Goal: Task Accomplishment & Management: Complete application form

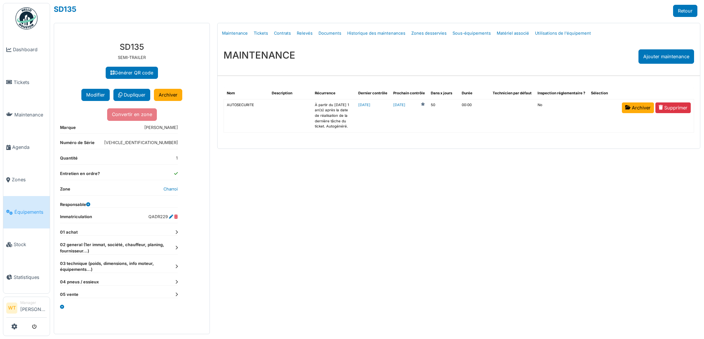
click at [33, 208] on span "Équipements" at bounding box center [30, 211] width 32 height 7
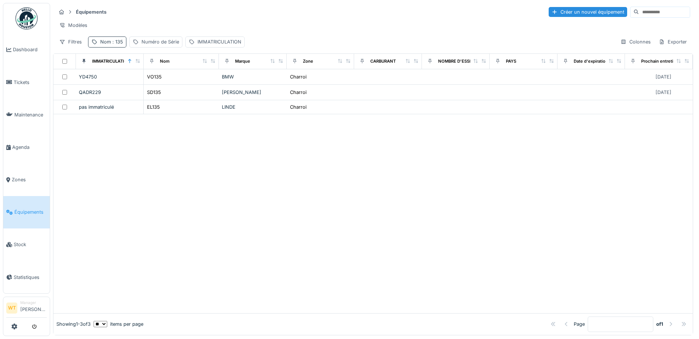
click at [114, 45] on span ": 135" at bounding box center [117, 42] width 12 height 6
click at [159, 84] on icon at bounding box center [156, 82] width 6 height 5
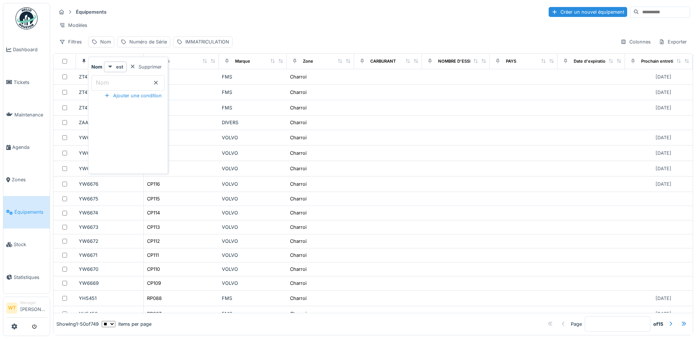
click at [109, 80] on label "Nom" at bounding box center [102, 82] width 16 height 9
click at [109, 80] on input "Nom" at bounding box center [127, 82] width 73 height 15
type input "***"
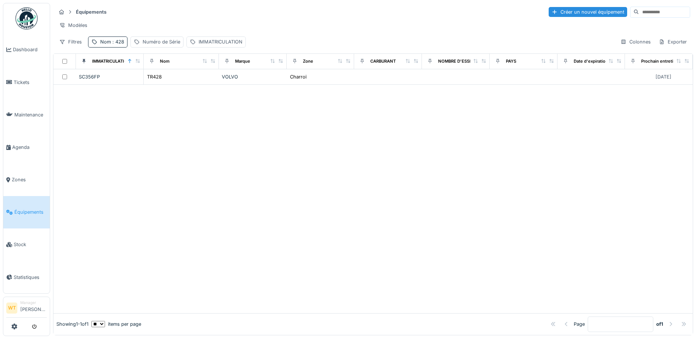
click at [256, 106] on div at bounding box center [372, 199] width 639 height 228
click at [116, 45] on span ": 428" at bounding box center [117, 42] width 13 height 6
click at [159, 81] on icon at bounding box center [156, 82] width 6 height 5
click at [143, 83] on input "Nom" at bounding box center [127, 82] width 73 height 15
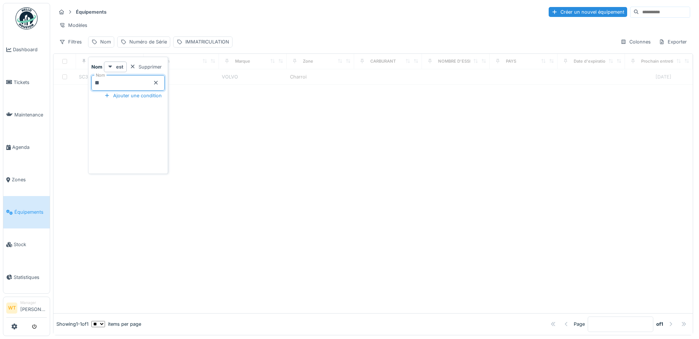
type input "**"
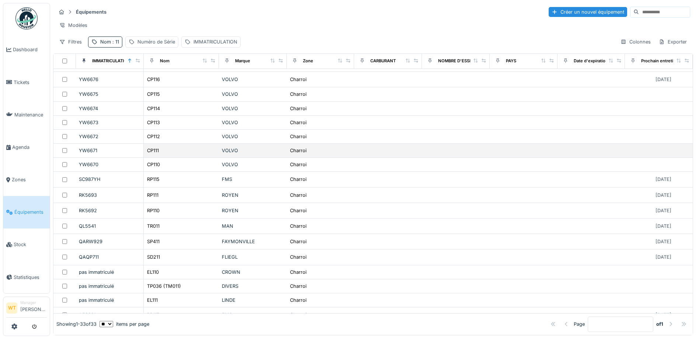
scroll to position [37, 0]
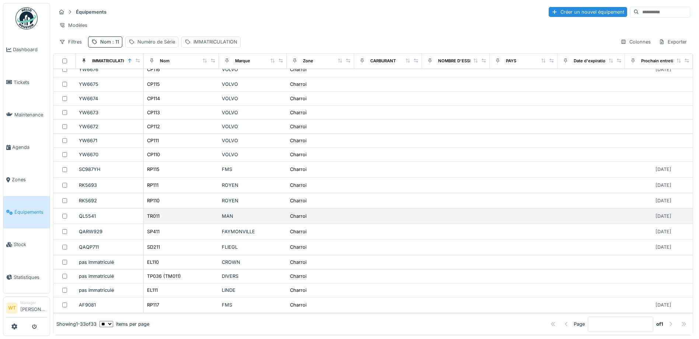
click at [166, 219] on div "TR011" at bounding box center [181, 216] width 69 height 8
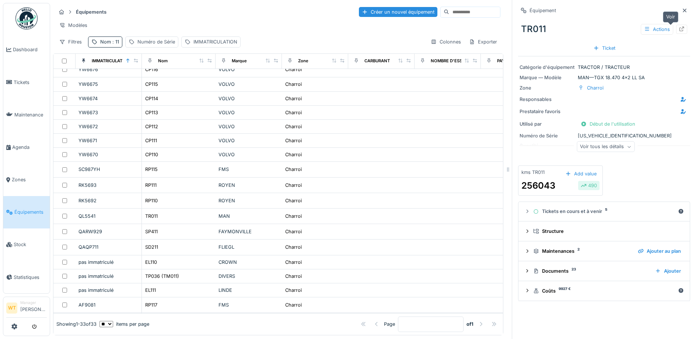
click at [678, 30] on icon at bounding box center [681, 29] width 6 height 5
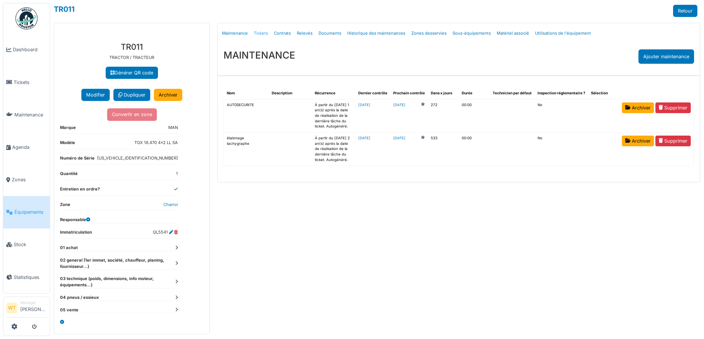
click at [259, 32] on link "Tickets" at bounding box center [261, 33] width 20 height 17
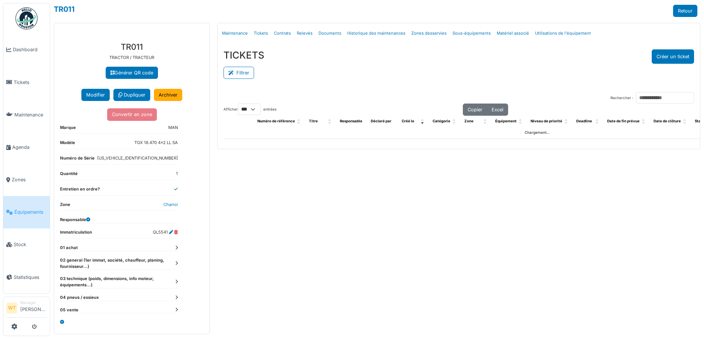
select select "***"
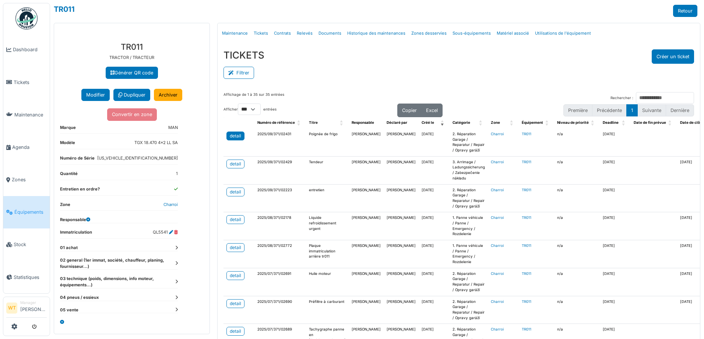
click at [237, 137] on div "detail" at bounding box center [235, 136] width 11 height 7
click at [38, 208] on span "Équipements" at bounding box center [30, 211] width 32 height 7
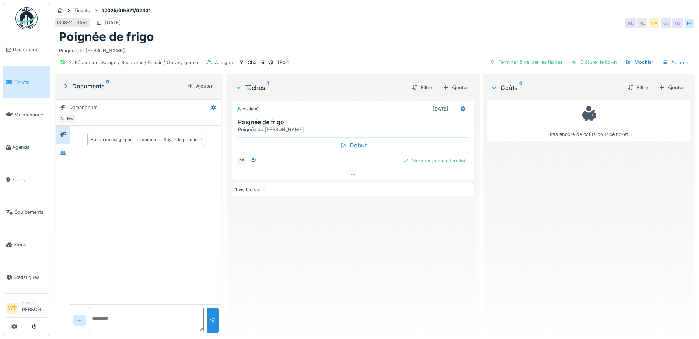
click at [139, 319] on textarea at bounding box center [146, 319] width 115 height 24
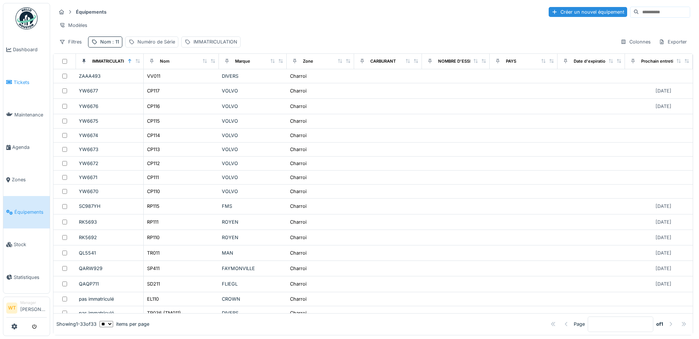
click at [25, 80] on span "Tickets" at bounding box center [30, 82] width 33 height 7
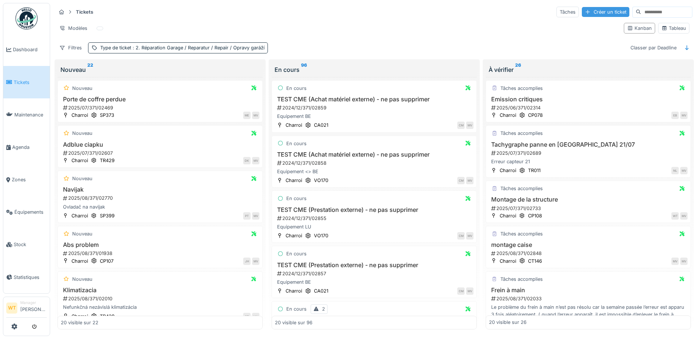
click at [587, 10] on div "Créer un ticket" at bounding box center [605, 12] width 48 height 10
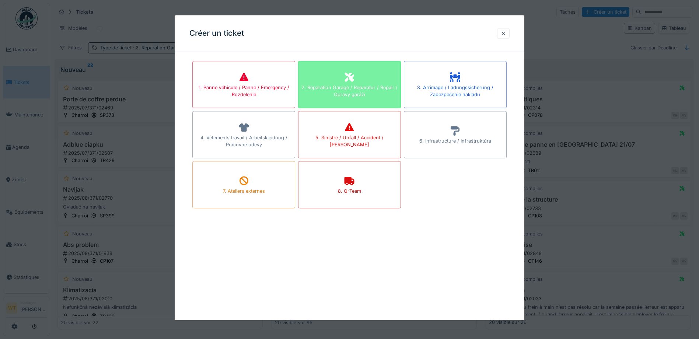
click at [335, 91] on div "2. Réparation Garage / Reparatur / Repair / Opravy garáží" at bounding box center [349, 91] width 102 height 14
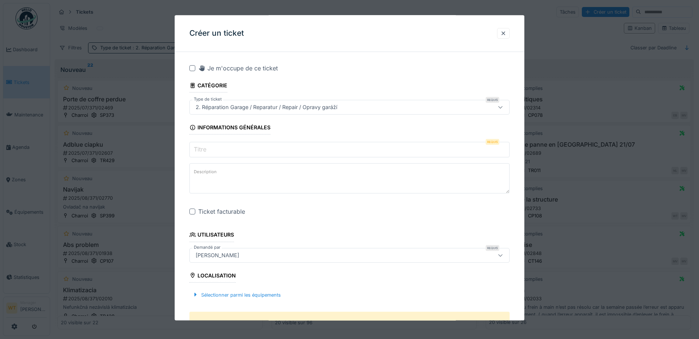
click at [227, 155] on input "Titre" at bounding box center [349, 149] width 320 height 15
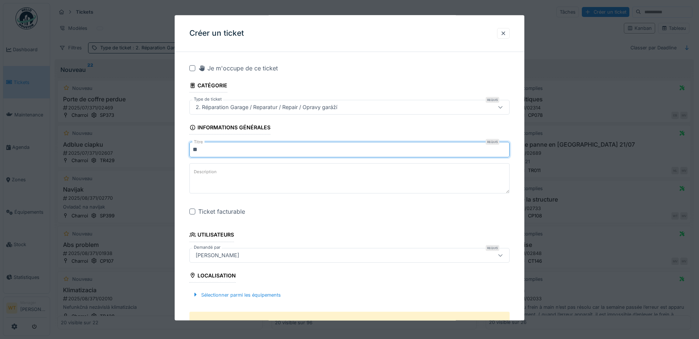
type input "*"
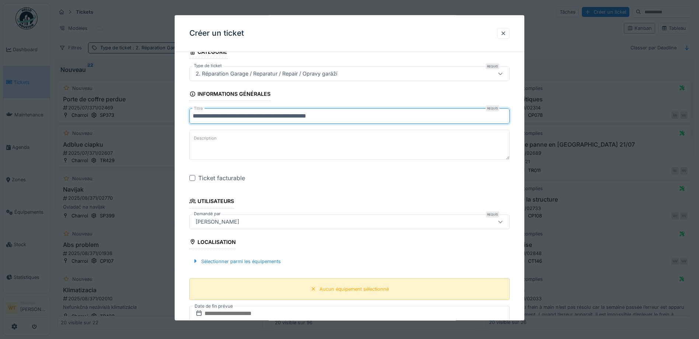
scroll to position [147, 0]
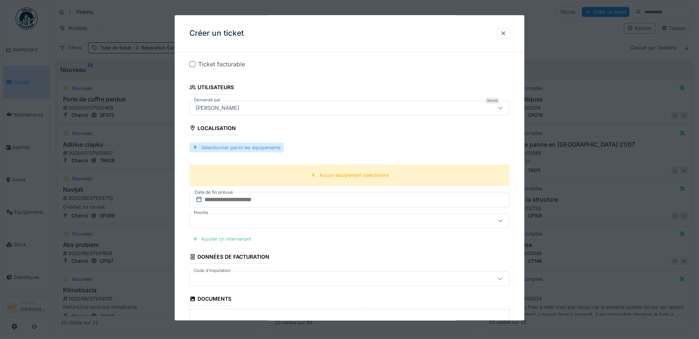
type input "**********"
click at [246, 151] on div "Sélectionner parmi les équipements" at bounding box center [236, 148] width 94 height 10
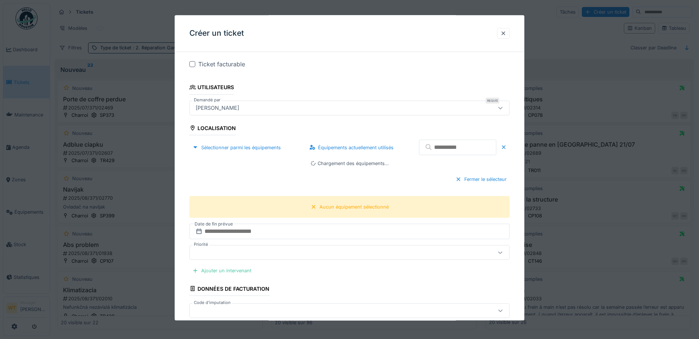
click at [420, 148] on input "text" at bounding box center [457, 147] width 77 height 15
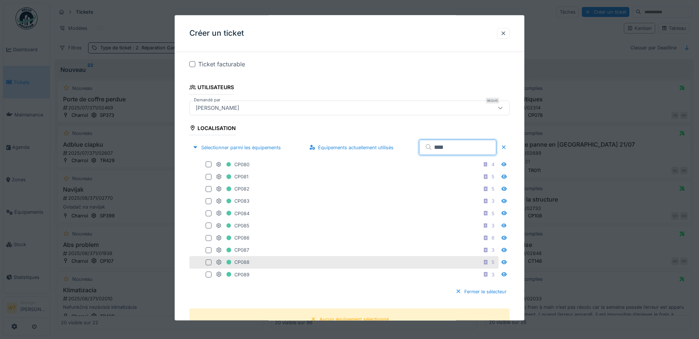
type input "****"
click at [264, 266] on div "CP088 5" at bounding box center [356, 262] width 281 height 9
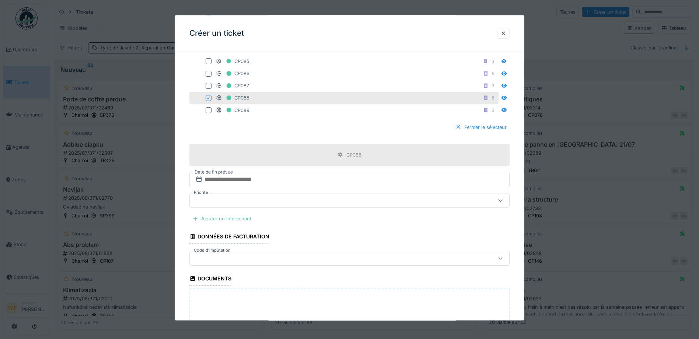
scroll to position [331, 0]
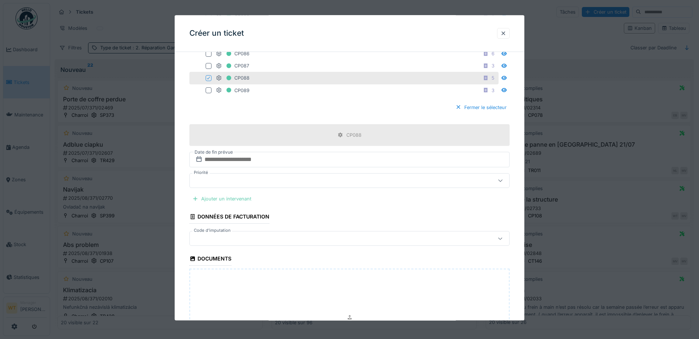
click at [241, 200] on div "Ajouter un intervenant" at bounding box center [221, 199] width 65 height 10
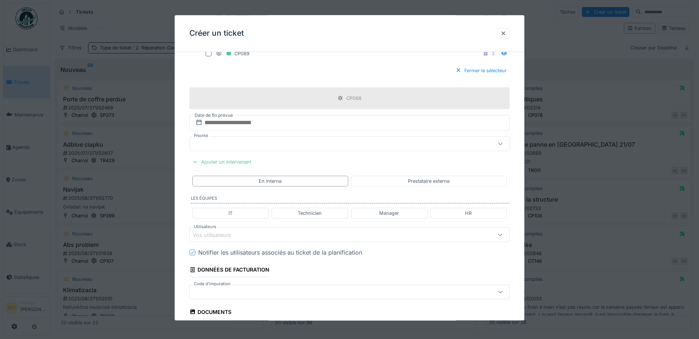
click at [239, 232] on div "Vos utilisateurs" at bounding box center [217, 235] width 49 height 8
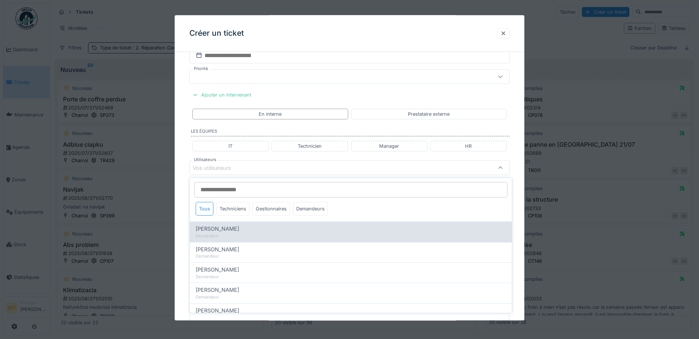
scroll to position [0, 0]
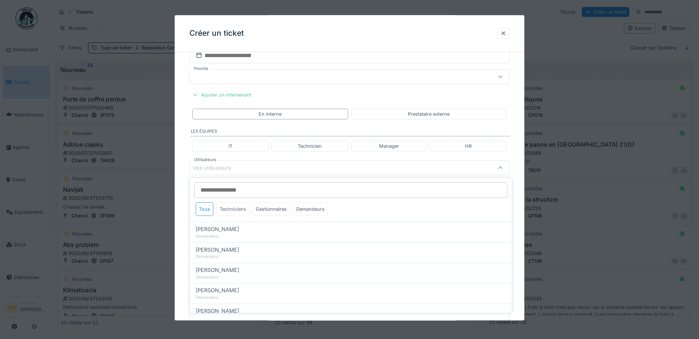
click at [235, 211] on div "Techniciens" at bounding box center [232, 209] width 33 height 14
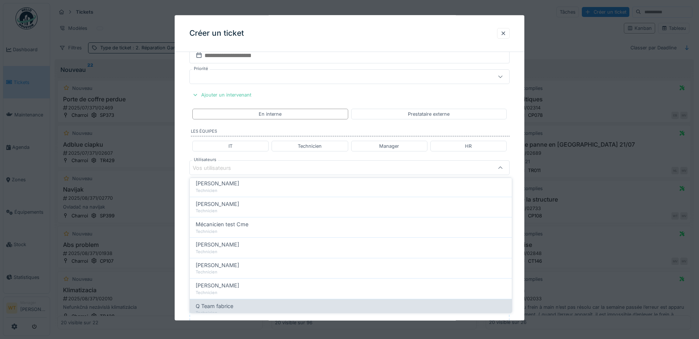
scroll to position [126, 0]
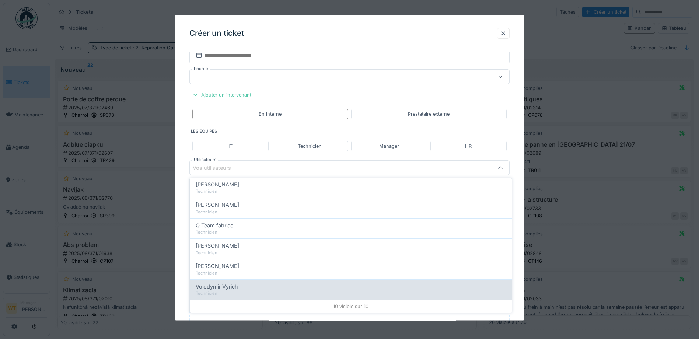
click at [241, 286] on div "Volodymir Vyrich" at bounding box center [351, 286] width 310 height 8
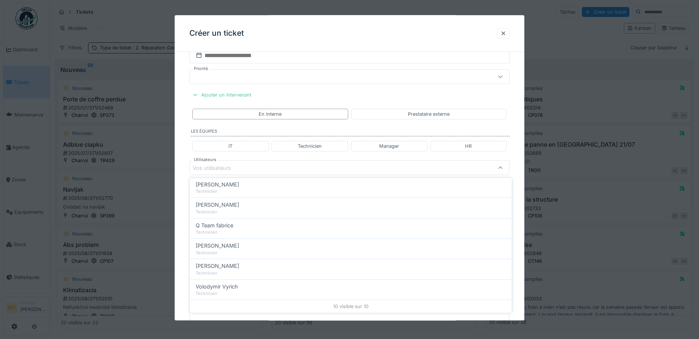
type input "*****"
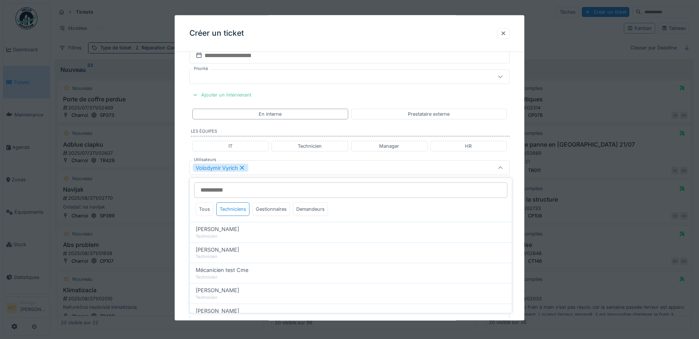
click at [275, 167] on div "Volodymir Vyrich" at bounding box center [331, 168] width 276 height 8
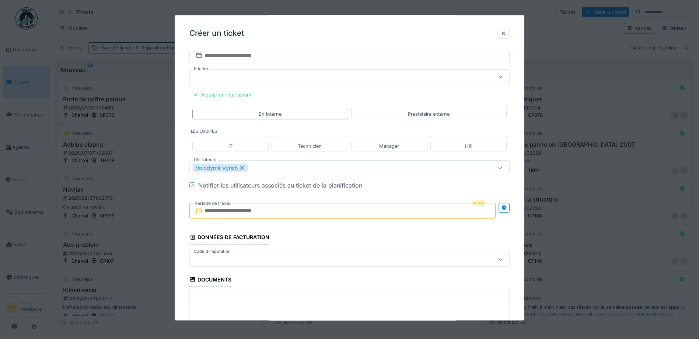
click at [253, 215] on input "text" at bounding box center [342, 210] width 306 height 15
click at [355, 282] on div "19" at bounding box center [356, 283] width 10 height 11
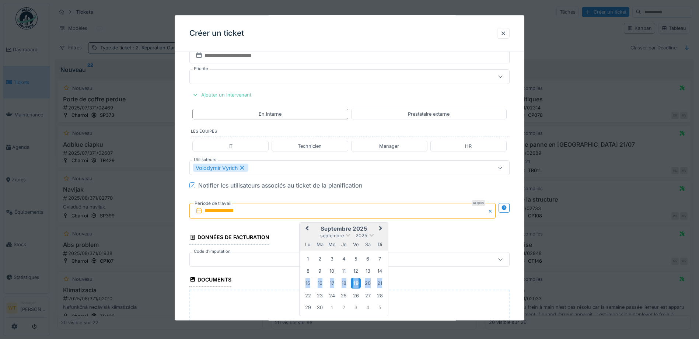
click at [355, 282] on div "19" at bounding box center [356, 283] width 10 height 11
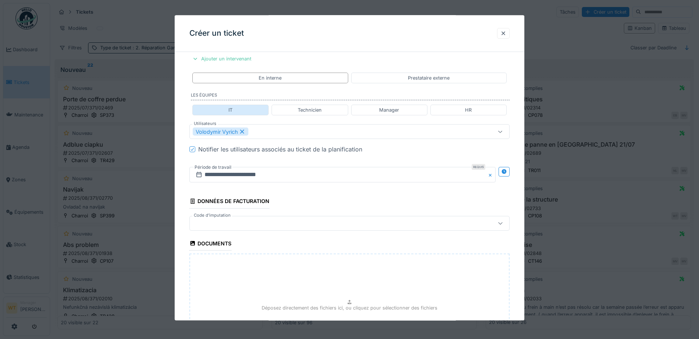
scroll to position [472, 0]
click at [260, 224] on div at bounding box center [331, 222] width 276 height 8
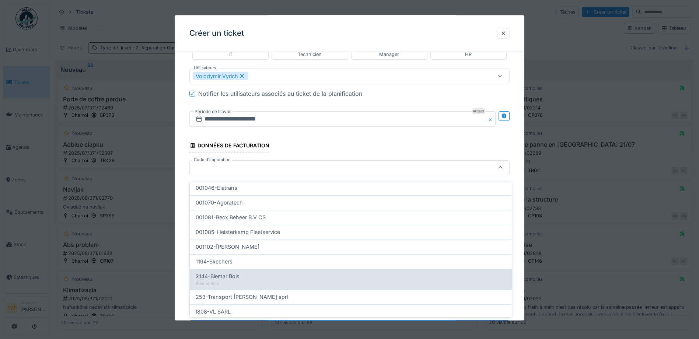
scroll to position [235, 0]
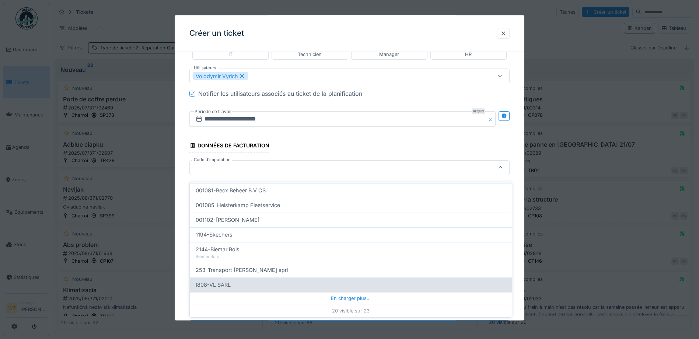
click at [255, 282] on div "I808-VL SARL" at bounding box center [351, 285] width 310 height 8
type input "***"
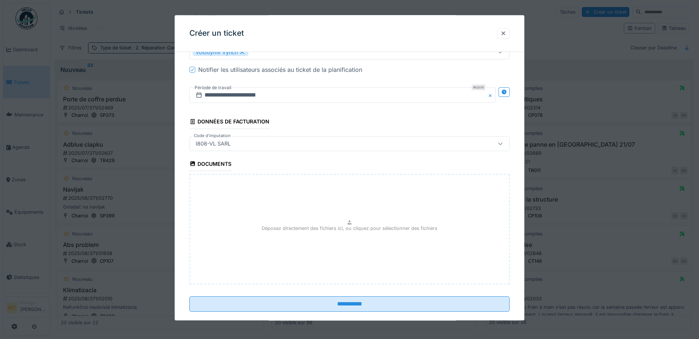
scroll to position [563, 0]
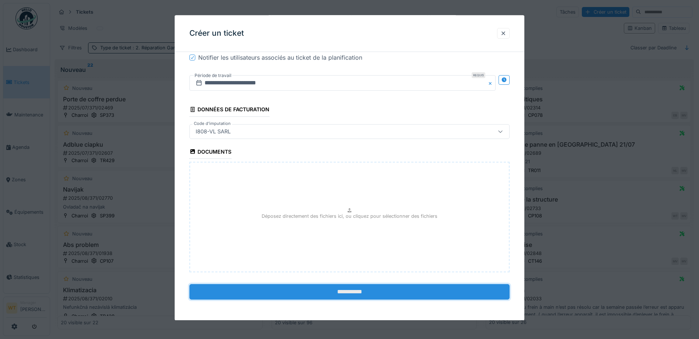
click at [276, 293] on input "**********" at bounding box center [349, 291] width 320 height 15
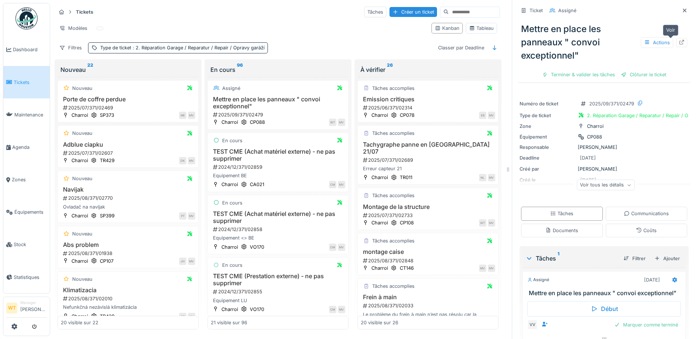
click at [678, 40] on icon at bounding box center [681, 42] width 6 height 5
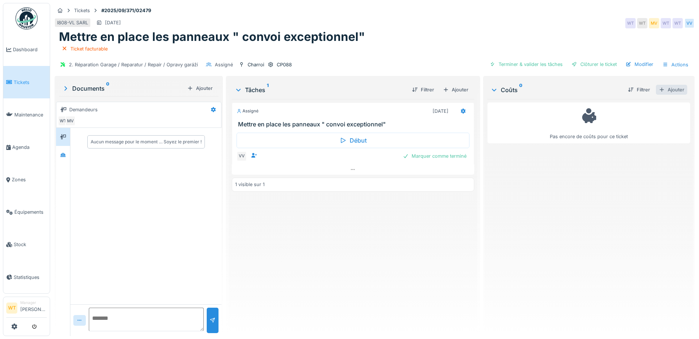
click at [658, 91] on div at bounding box center [661, 89] width 6 height 7
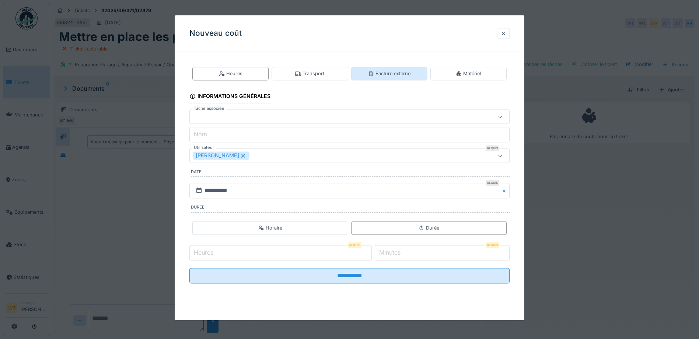
click at [402, 75] on div "Facture externe" at bounding box center [389, 73] width 42 height 7
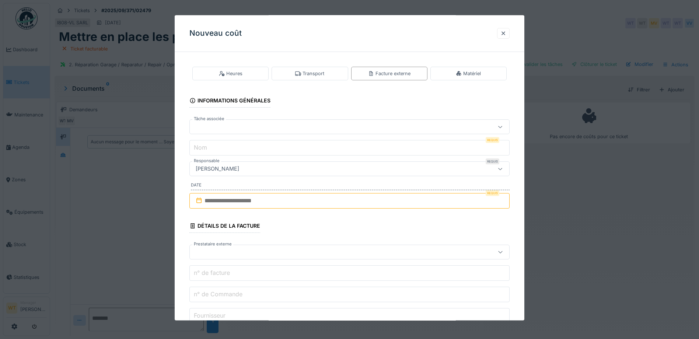
click at [230, 129] on div at bounding box center [331, 127] width 276 height 8
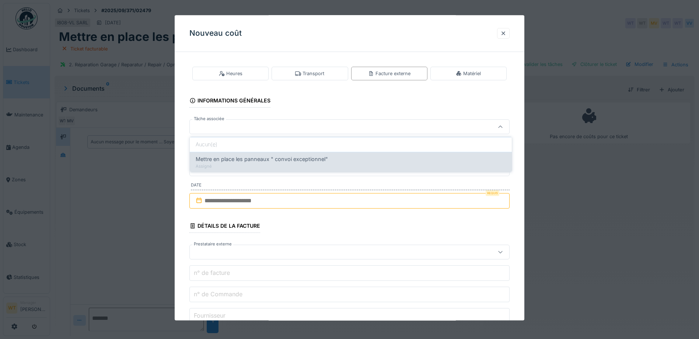
click at [243, 165] on div "Assigné" at bounding box center [351, 166] width 310 height 6
type input "******"
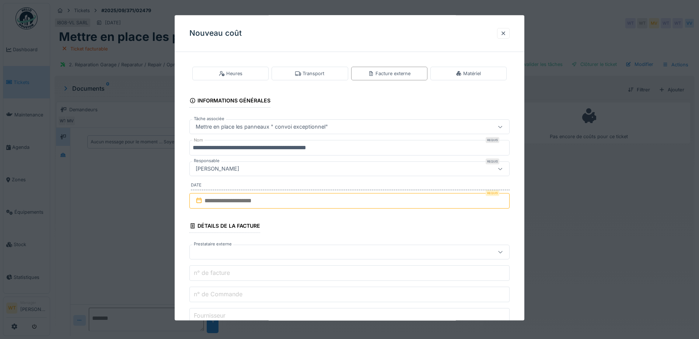
click at [349, 149] on input "**********" at bounding box center [349, 147] width 320 height 15
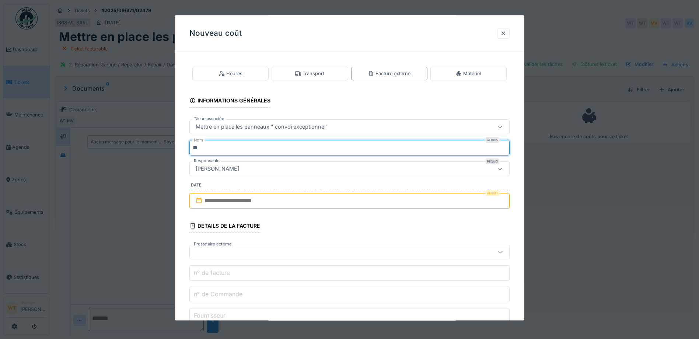
type input "*"
type input "***"
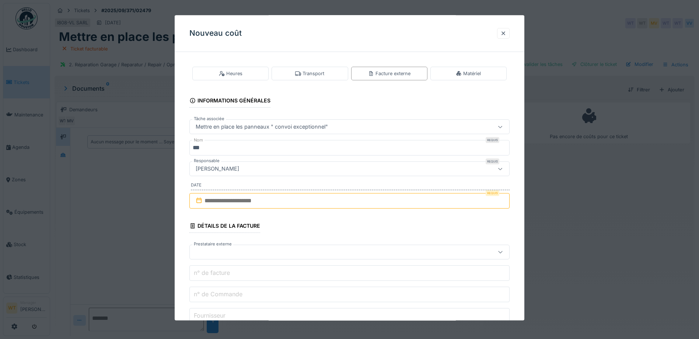
click at [238, 198] on input "text" at bounding box center [349, 200] width 320 height 15
click at [361, 271] on div "19" at bounding box center [363, 273] width 10 height 11
click at [231, 252] on div at bounding box center [331, 252] width 276 height 8
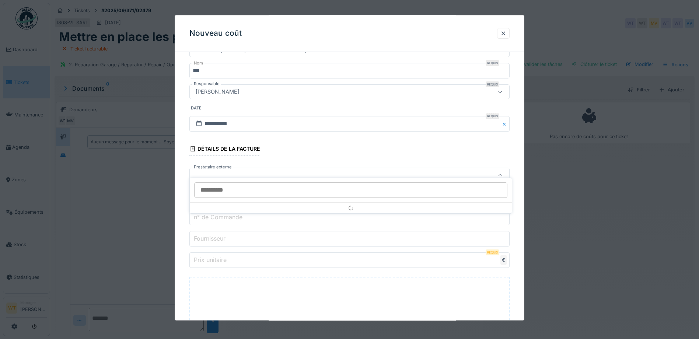
scroll to position [84, 0]
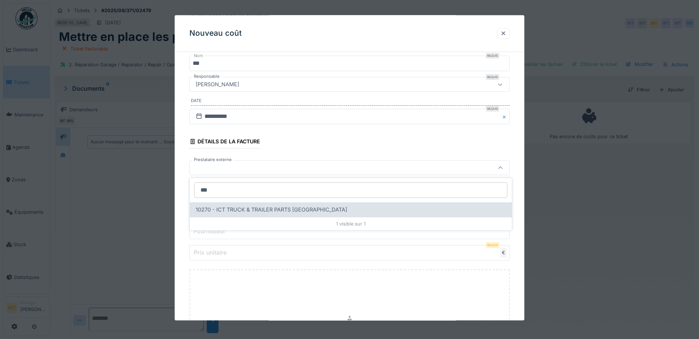
type input "***"
click at [261, 214] on div "10270 - ICT TRUCK & TRAILER PARTS NV" at bounding box center [351, 209] width 322 height 15
type input "*****"
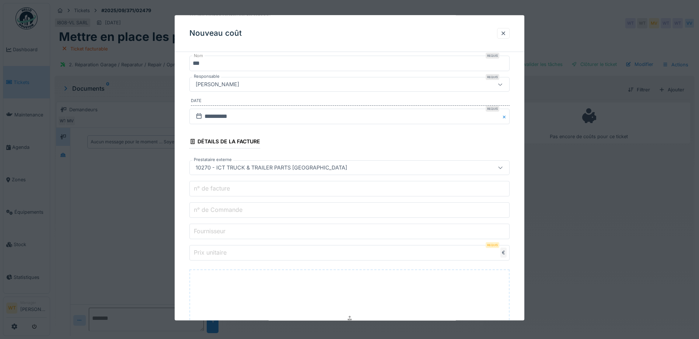
click at [266, 215] on input "n° de Commande" at bounding box center [349, 210] width 320 height 15
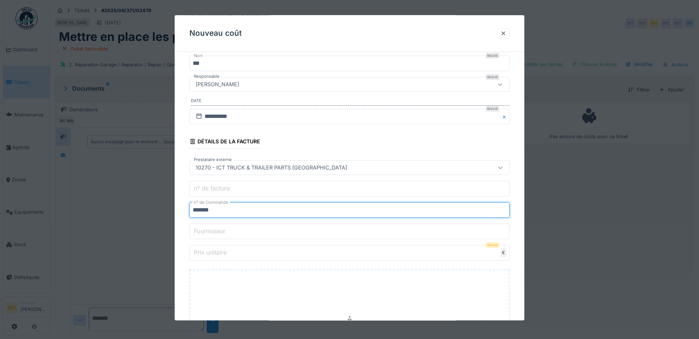
type input "*******"
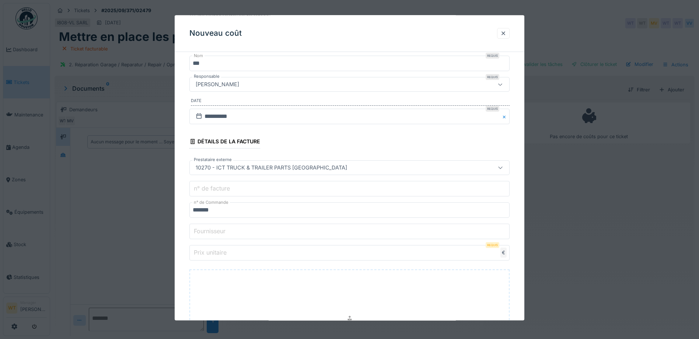
click at [317, 257] on input "Prix unitaire" at bounding box center [349, 252] width 320 height 15
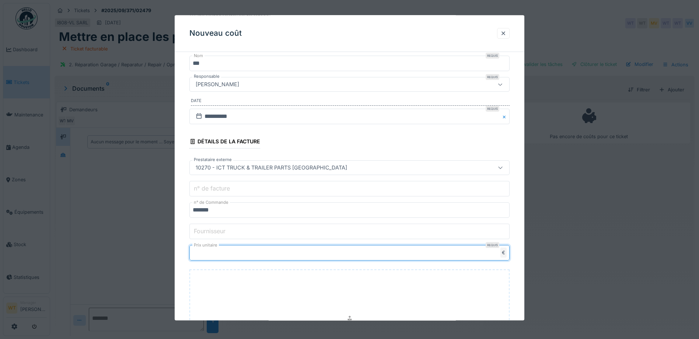
type input "**"
type input "*****"
click at [231, 212] on input "*******" at bounding box center [349, 210] width 320 height 15
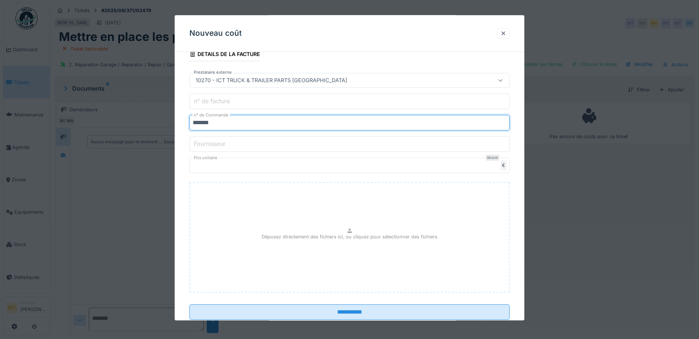
scroll to position [192, 0]
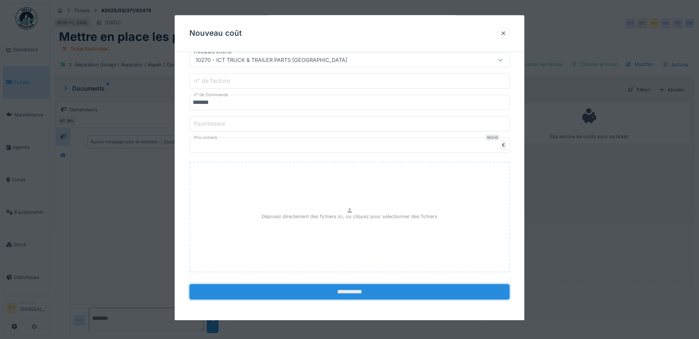
click at [293, 295] on input "**********" at bounding box center [349, 291] width 320 height 15
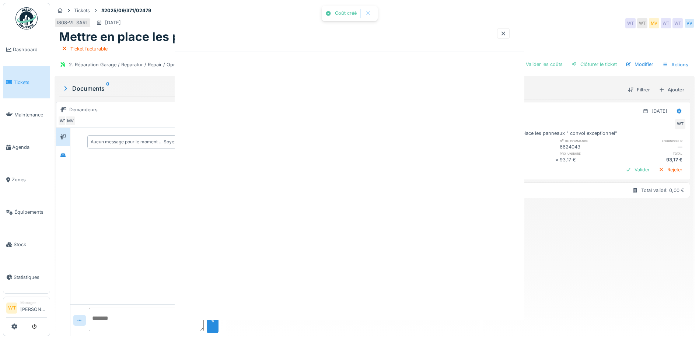
scroll to position [0, 0]
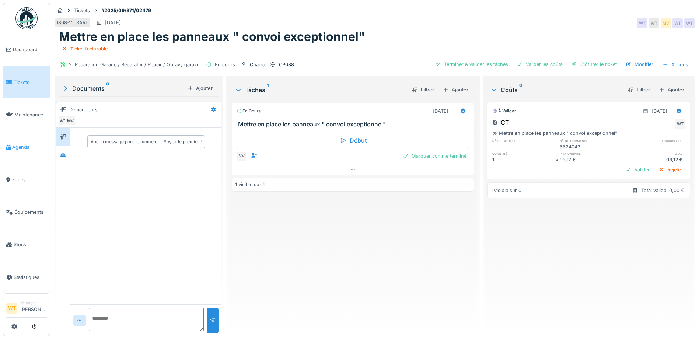
click at [19, 144] on span "Agenda" at bounding box center [29, 147] width 35 height 7
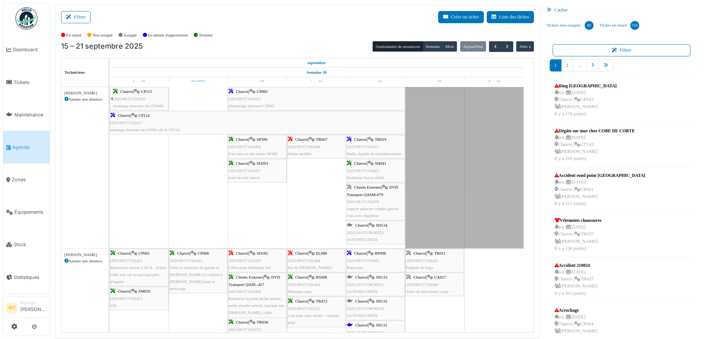
scroll to position [231, 0]
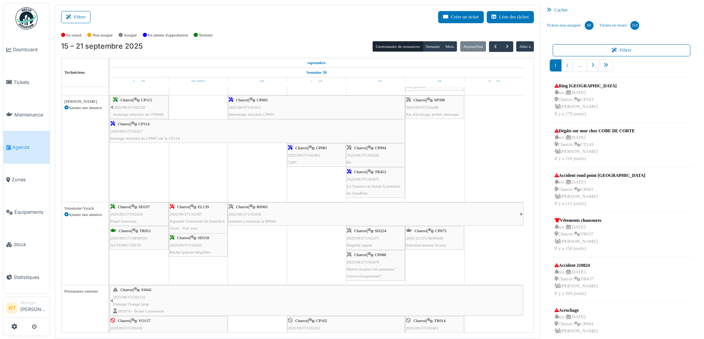
click at [389, 254] on div "Charroi | CP088 2025/09/371/02479 Mettre en place les panneaux " convoi excepti…" at bounding box center [375, 265] width 57 height 28
click at [386, 268] on span "Mettre en place les panneaux " convoi exceptionnel"" at bounding box center [372, 272] width 51 height 11
click at [384, 274] on div "Charroi | CP088 2025/09/371/02479 Mettre en place les panneaux " convoi excepti…" at bounding box center [375, 265] width 57 height 28
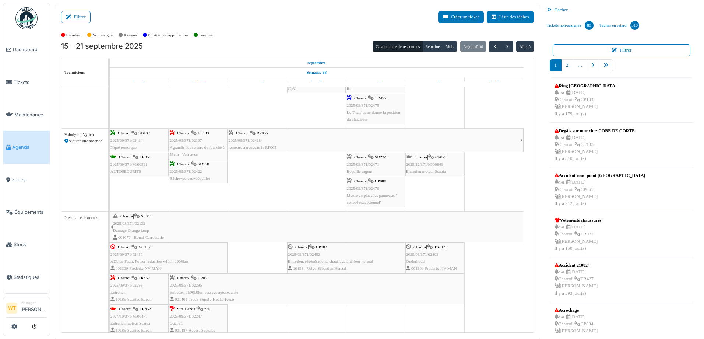
click at [368, 192] on div "Charroi | CP088 2025/09/371/02479 Mettre en place les panneaux " convoi excepti…" at bounding box center [375, 191] width 57 height 28
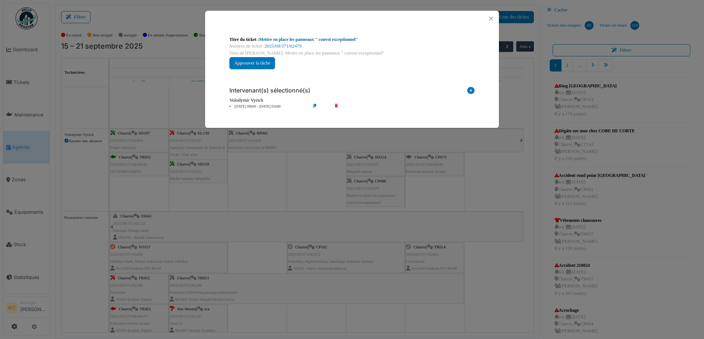
click at [322, 41] on link "Mettre en place les panneaux " convoi exceptionnel"" at bounding box center [308, 39] width 99 height 5
click at [493, 17] on button "Close" at bounding box center [491, 19] width 10 height 10
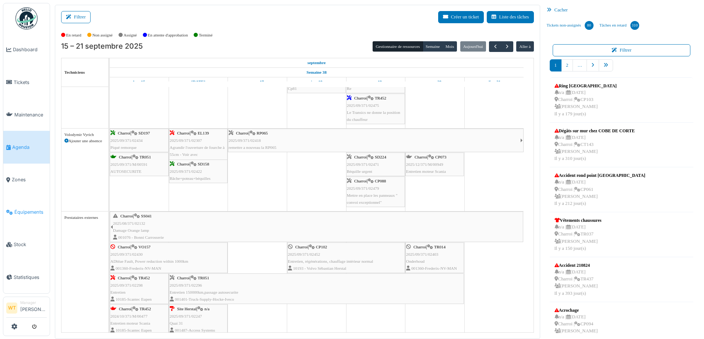
click at [41, 211] on span "Équipements" at bounding box center [30, 211] width 32 height 7
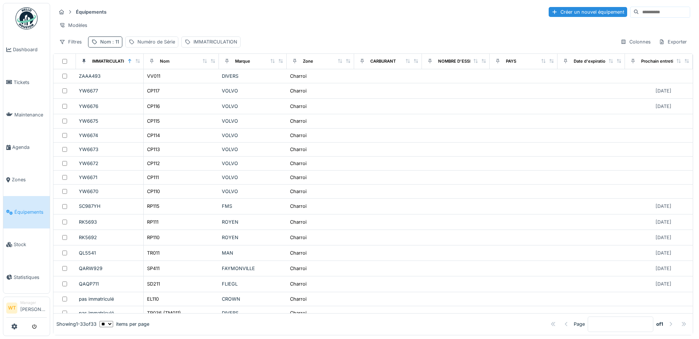
click at [102, 45] on div "Nom : 11" at bounding box center [109, 41] width 19 height 7
drag, startPoint x: 168, startPoint y: 84, endPoint x: 147, endPoint y: 84, distance: 20.6
click at [162, 84] on div "Nom **" at bounding box center [127, 82] width 73 height 15
click at [136, 85] on input "**" at bounding box center [127, 82] width 73 height 15
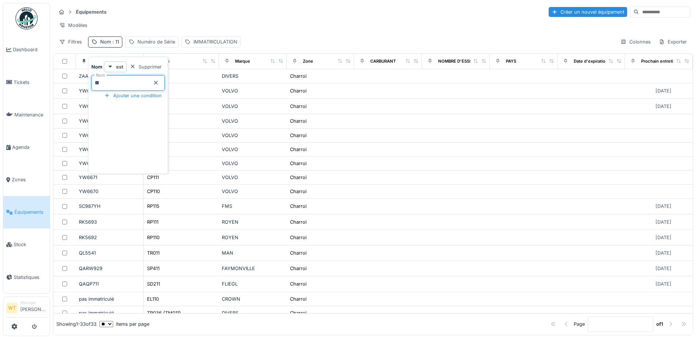
click at [159, 81] on icon at bounding box center [156, 82] width 6 height 5
click at [148, 83] on input "Nom" at bounding box center [127, 82] width 73 height 15
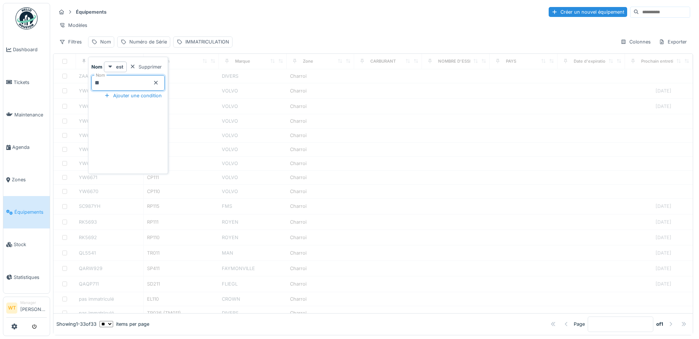
type input "**"
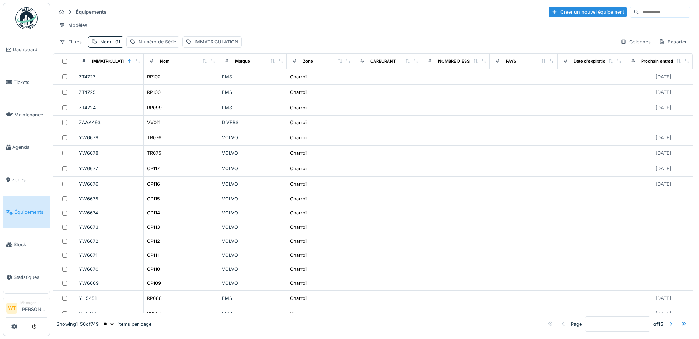
click at [159, 25] on div "Modèles" at bounding box center [373, 25] width 634 height 11
click at [105, 44] on div "Nom : 91" at bounding box center [110, 41] width 20 height 7
click at [157, 84] on input "**" at bounding box center [127, 82] width 73 height 15
drag, startPoint x: 152, startPoint y: 17, endPoint x: 143, endPoint y: 18, distance: 8.9
click at [153, 17] on div "Équipements Créer un nouvel équipement" at bounding box center [373, 12] width 634 height 12
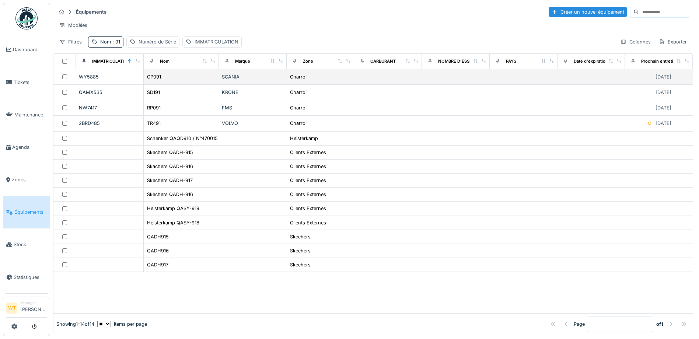
click at [95, 80] on div "WY5885" at bounding box center [109, 76] width 61 height 7
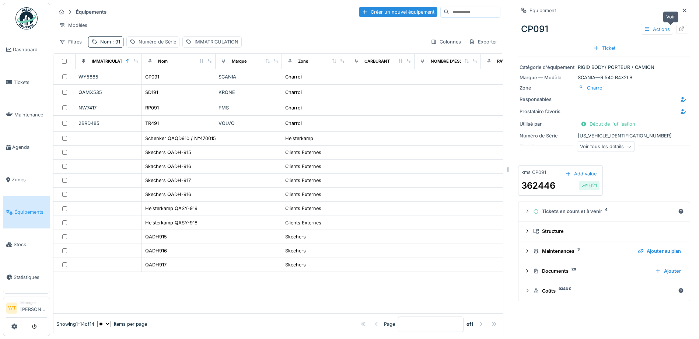
click at [678, 32] on div at bounding box center [681, 29] width 6 height 7
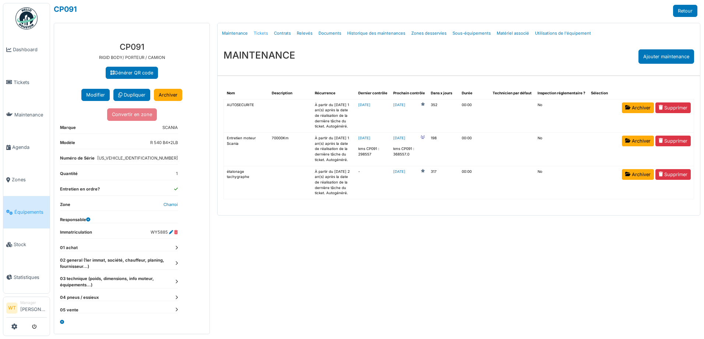
click at [261, 35] on link "Tickets" at bounding box center [261, 33] width 20 height 17
click at [262, 29] on link "Tickets" at bounding box center [261, 33] width 20 height 17
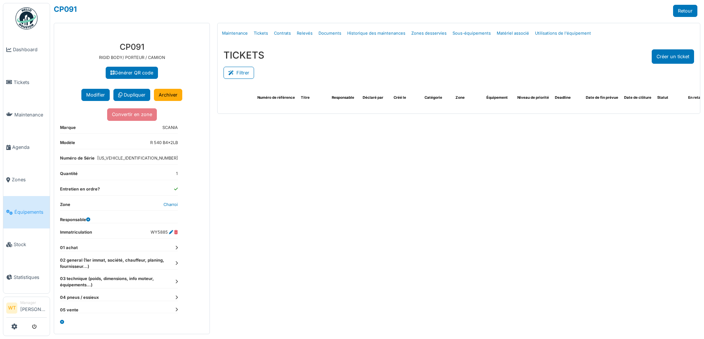
select select "***"
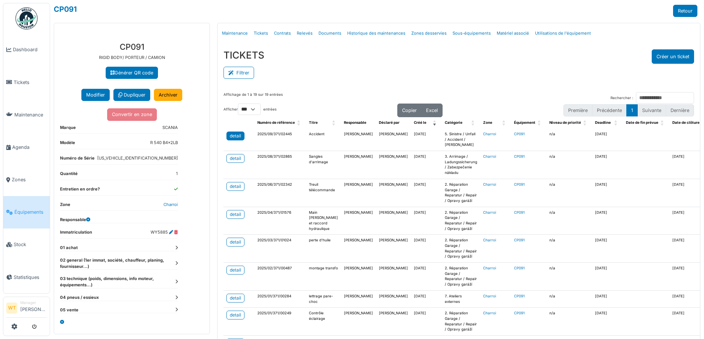
click at [230, 136] on div "detail" at bounding box center [235, 136] width 11 height 7
click at [22, 80] on span "Tickets" at bounding box center [30, 82] width 33 height 7
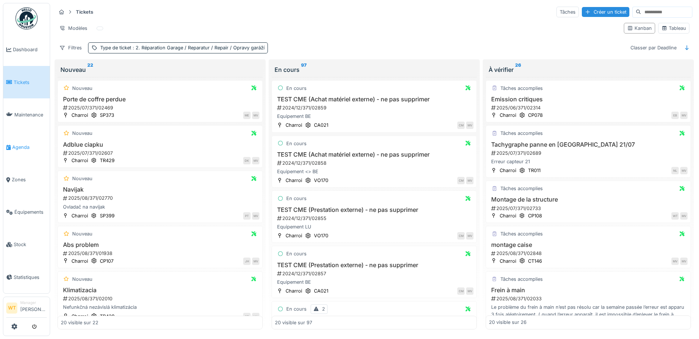
click at [23, 148] on link "Agenda" at bounding box center [26, 147] width 46 height 32
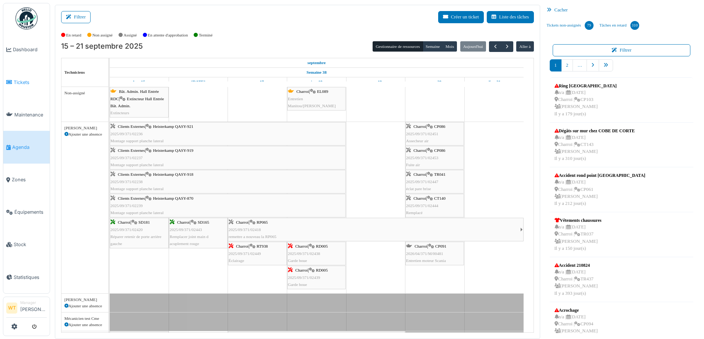
click at [25, 91] on link "Tickets" at bounding box center [26, 82] width 46 height 32
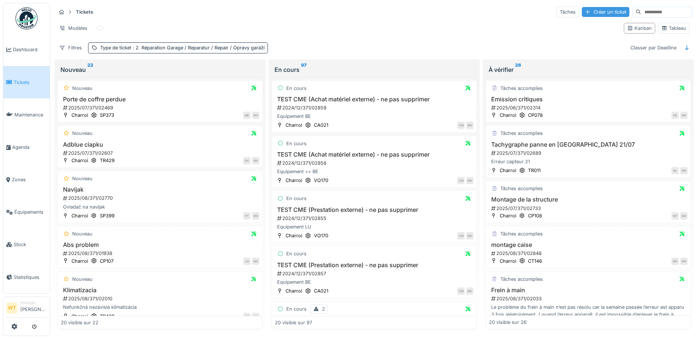
click at [581, 11] on div "Créer un ticket" at bounding box center [605, 12] width 48 height 10
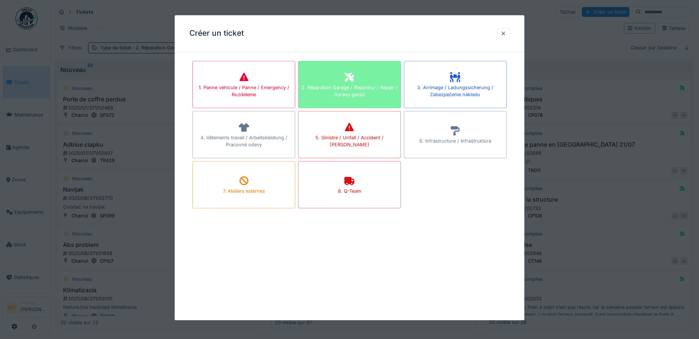
click at [342, 79] on div "2. Réparation Garage / Reparatur / Repair / Opravy garáží" at bounding box center [349, 84] width 103 height 47
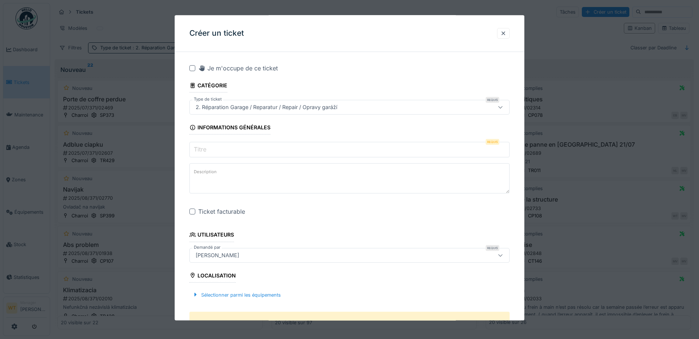
click at [238, 148] on input "Titre" at bounding box center [349, 149] width 320 height 15
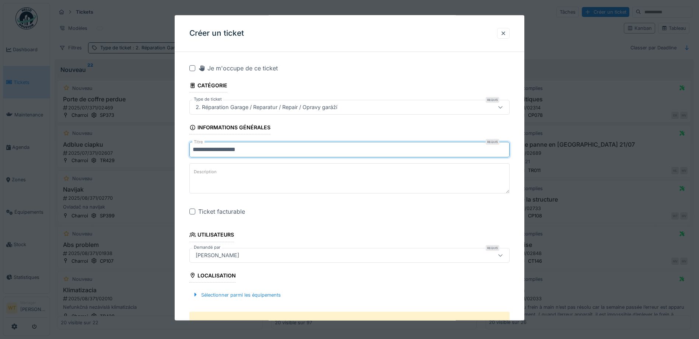
click at [227, 149] on input "**********" at bounding box center [349, 149] width 320 height 15
drag, startPoint x: 235, startPoint y: 150, endPoint x: 242, endPoint y: 149, distance: 7.4
click at [235, 150] on input "**********" at bounding box center [349, 149] width 320 height 15
click at [255, 150] on input "**********" at bounding box center [349, 149] width 320 height 15
click at [265, 150] on input "**********" at bounding box center [349, 149] width 320 height 15
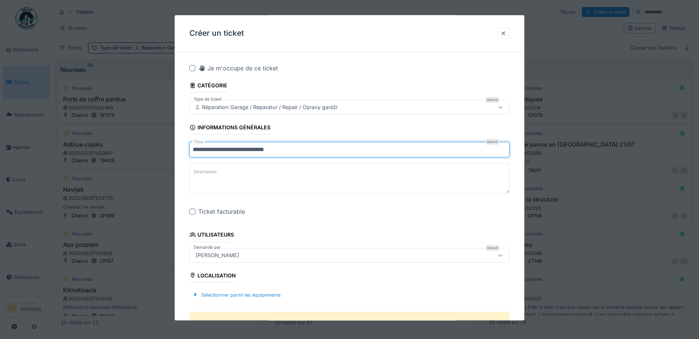
type input "**********"
click at [193, 210] on div at bounding box center [192, 212] width 6 height 6
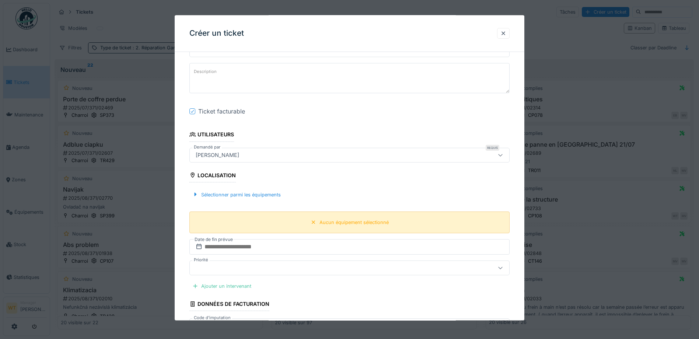
scroll to position [110, 0]
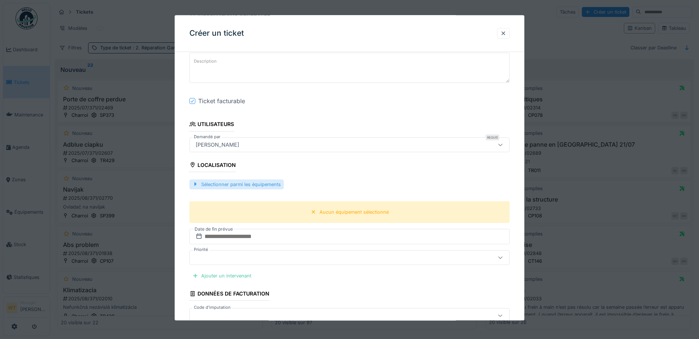
click at [246, 186] on div "Sélectionner parmi les équipements" at bounding box center [236, 184] width 94 height 10
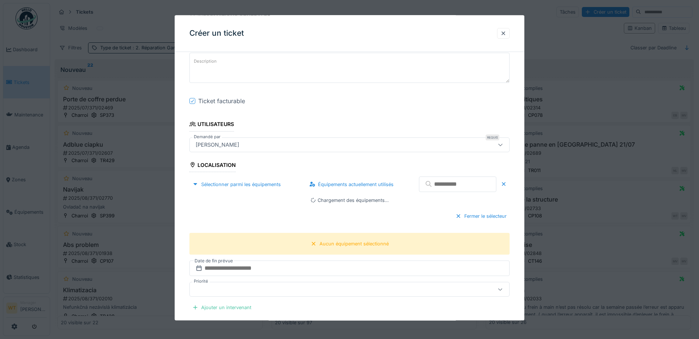
click at [453, 185] on input "text" at bounding box center [457, 184] width 77 height 15
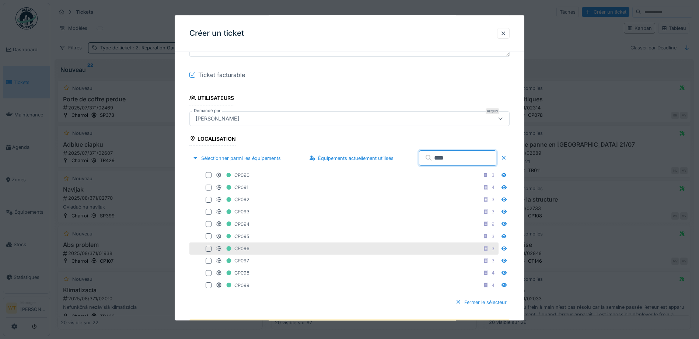
scroll to position [147, 0]
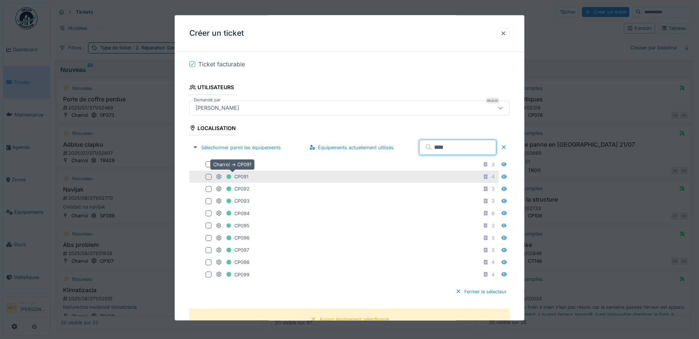
type input "****"
click at [240, 173] on div "CP091" at bounding box center [232, 176] width 32 height 9
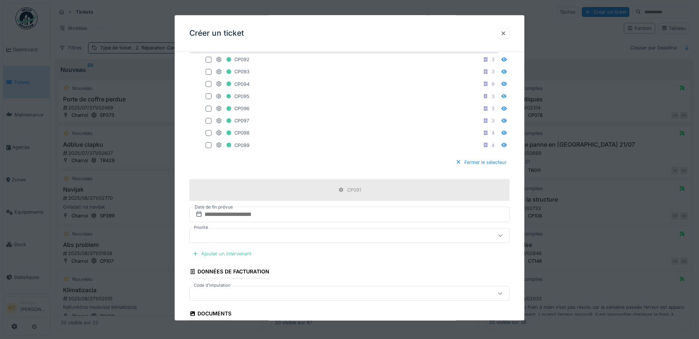
scroll to position [295, 0]
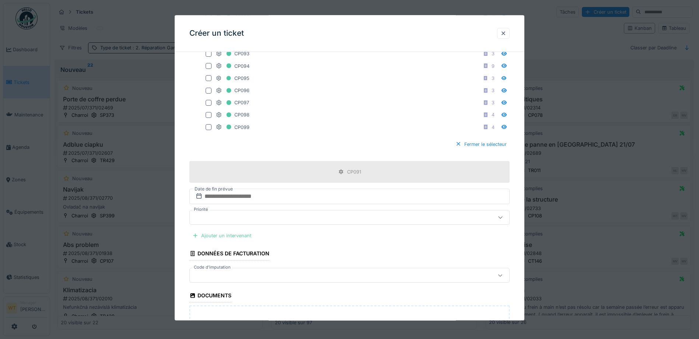
click at [242, 236] on div "Ajouter un intervenant" at bounding box center [221, 236] width 65 height 10
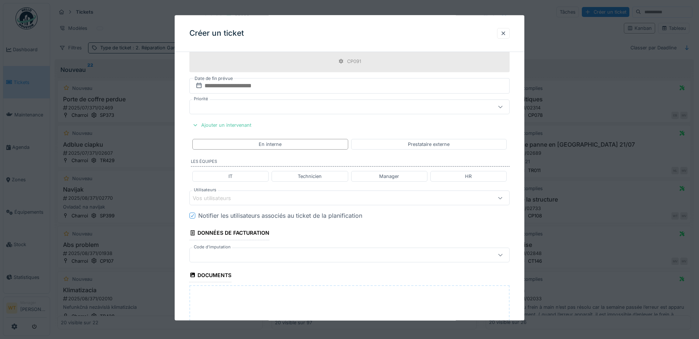
click at [257, 200] on div "Vos utilisateurs" at bounding box center [331, 198] width 276 height 8
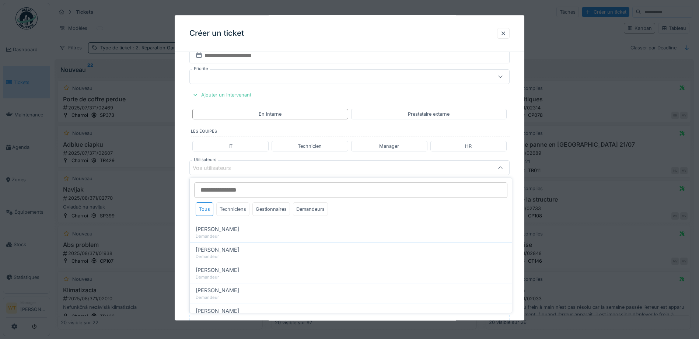
click at [233, 211] on div "Techniciens" at bounding box center [232, 209] width 33 height 14
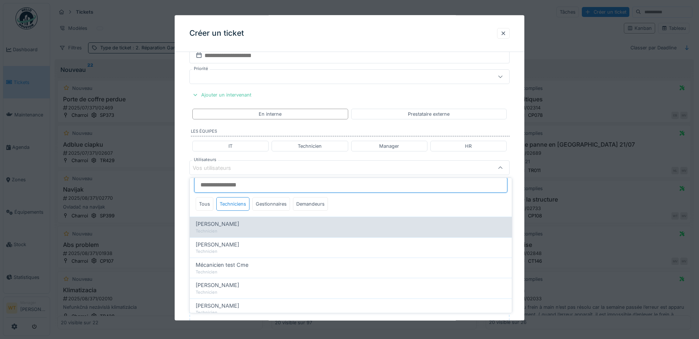
scroll to position [0, 0]
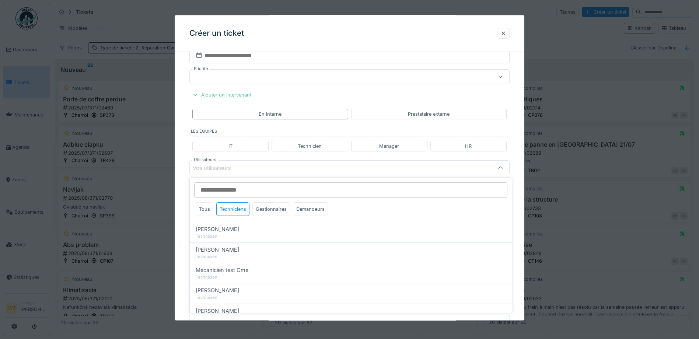
drag, startPoint x: 226, startPoint y: 229, endPoint x: 231, endPoint y: 219, distance: 10.4
click at [227, 229] on span "[PERSON_NAME]" at bounding box center [217, 229] width 43 height 8
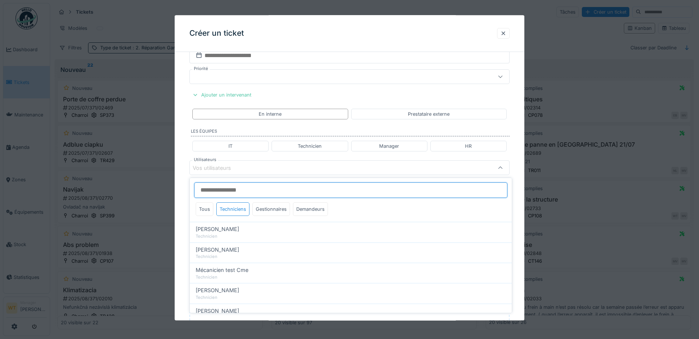
type input "****"
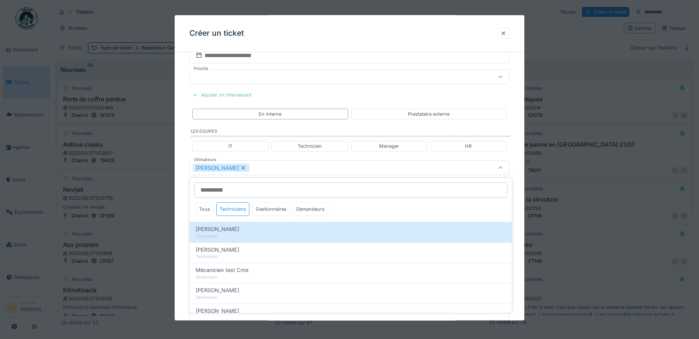
click at [260, 175] on div "[PERSON_NAME]" at bounding box center [349, 168] width 320 height 15
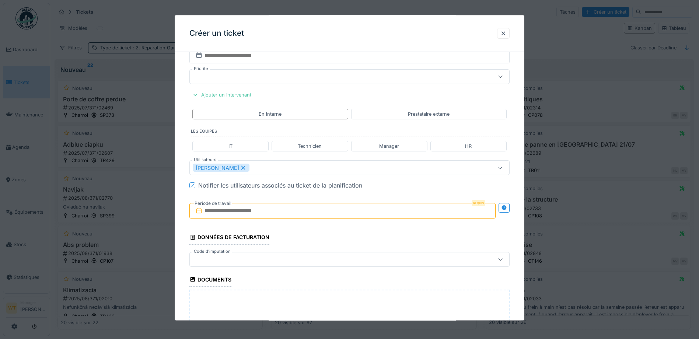
click at [255, 214] on input "text" at bounding box center [342, 210] width 306 height 15
click at [368, 283] on div "20" at bounding box center [368, 283] width 10 height 10
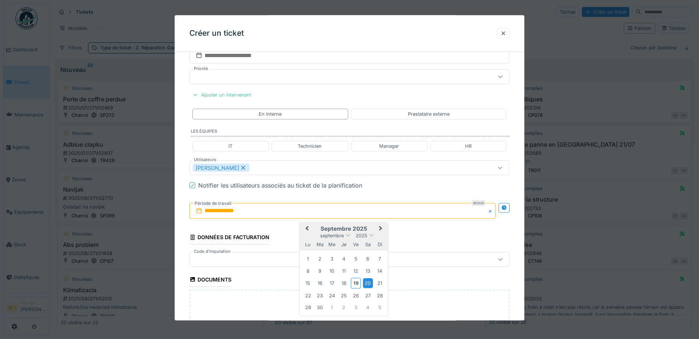
click at [368, 283] on div "20" at bounding box center [368, 283] width 10 height 10
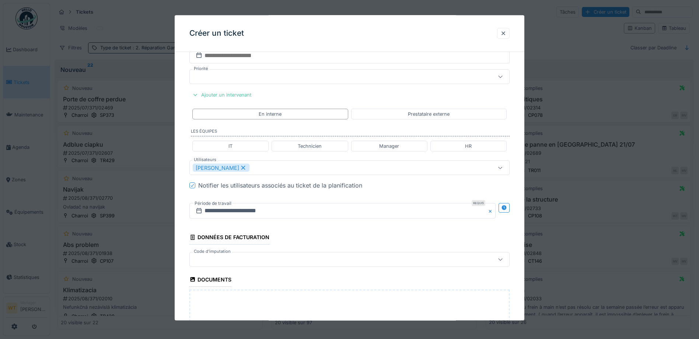
click at [247, 255] on div at bounding box center [331, 259] width 276 height 8
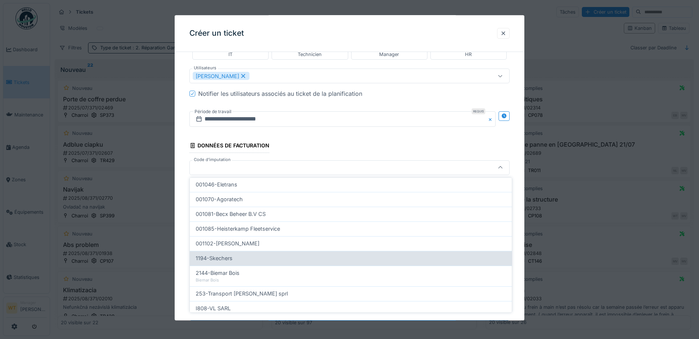
scroll to position [235, 0]
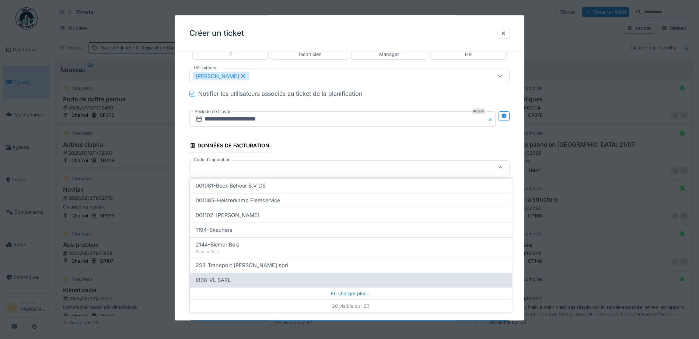
click at [259, 280] on div "I808-VL SARL" at bounding box center [351, 280] width 310 height 8
type input "***"
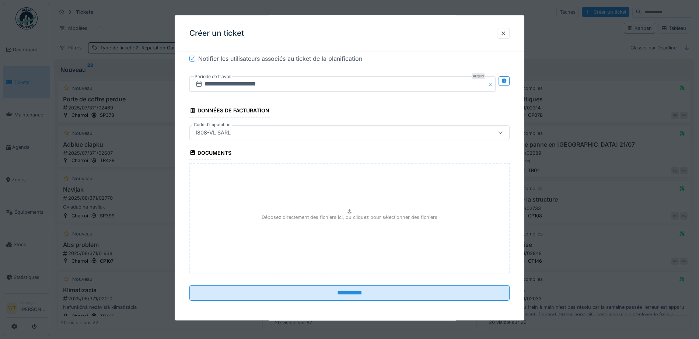
scroll to position [563, 0]
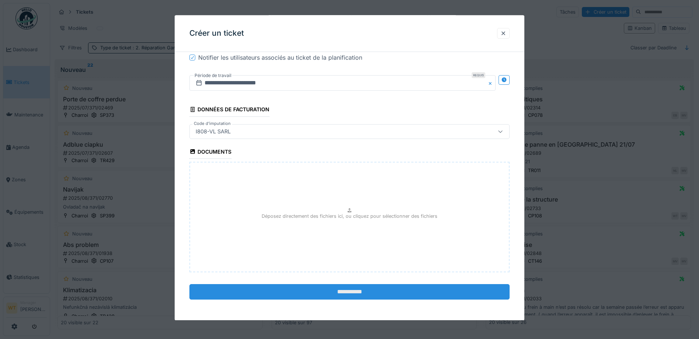
click at [296, 287] on input "**********" at bounding box center [349, 291] width 320 height 15
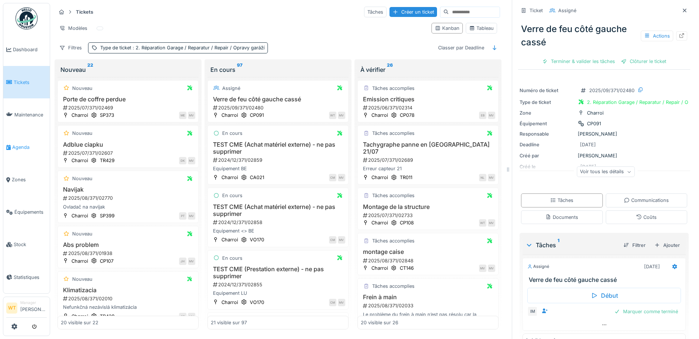
click at [20, 153] on link "Agenda" at bounding box center [26, 147] width 46 height 32
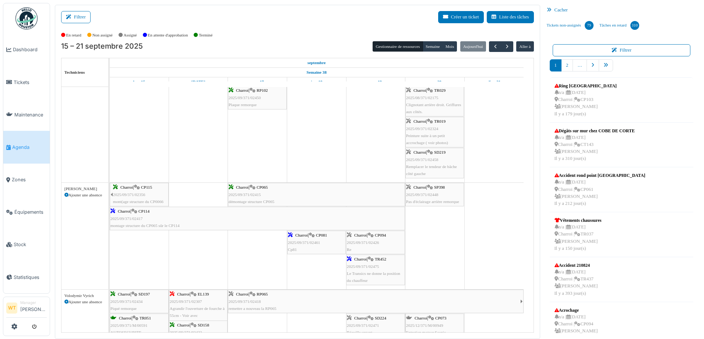
scroll to position [626, 0]
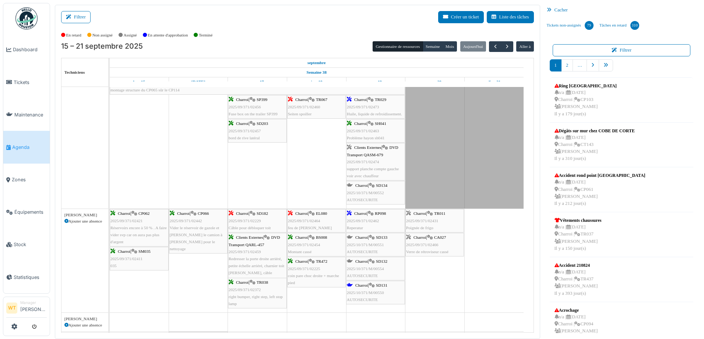
scroll to position [295, 0]
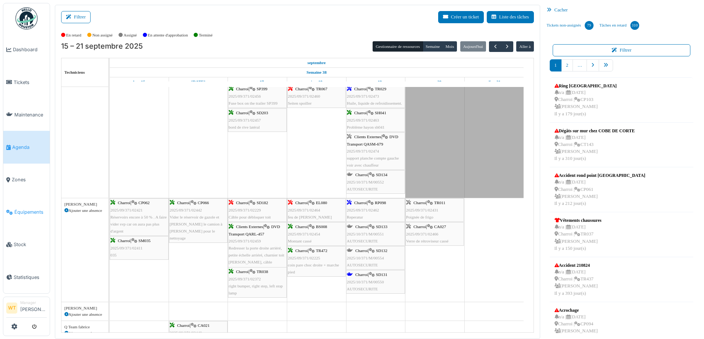
click at [32, 210] on span "Équipements" at bounding box center [30, 211] width 32 height 7
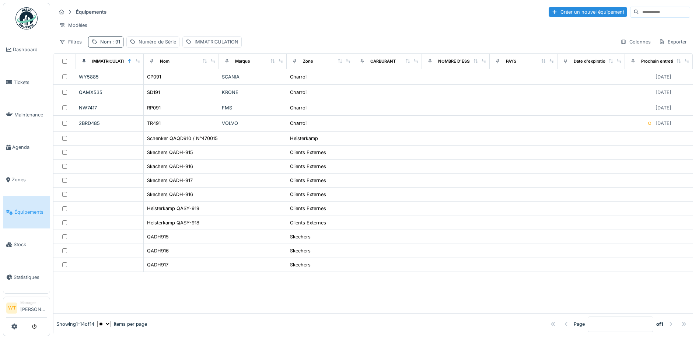
click at [109, 45] on div "Nom : 91" at bounding box center [110, 41] width 20 height 7
click at [159, 80] on icon at bounding box center [156, 82] width 6 height 5
click at [146, 90] on input "Nom" at bounding box center [127, 82] width 73 height 15
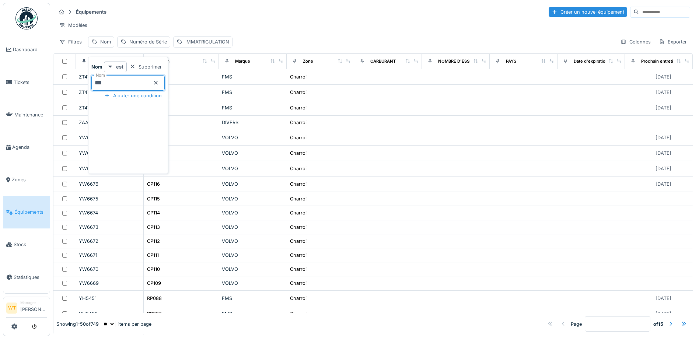
type input "***"
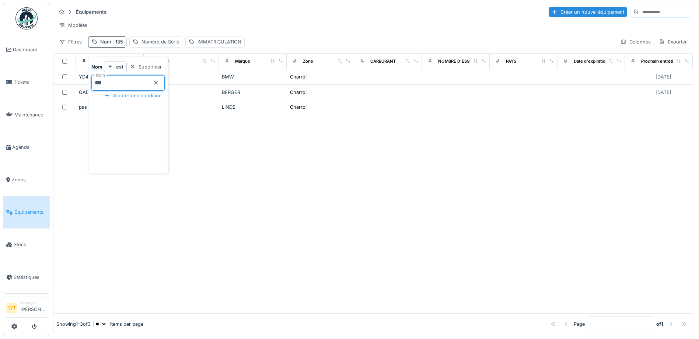
click at [145, 17] on div "Équipements Créer un nouvel équipement" at bounding box center [373, 12] width 634 height 12
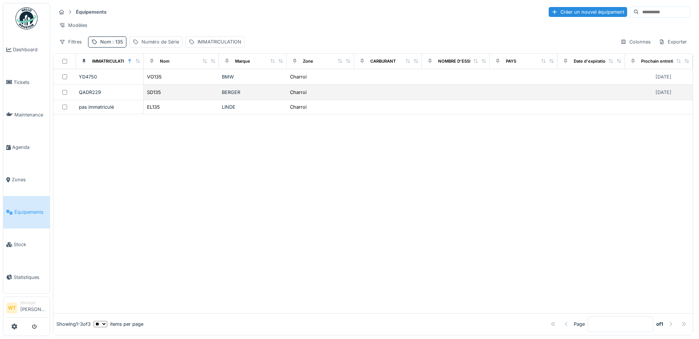
click at [179, 95] on div "SD135" at bounding box center [181, 92] width 69 height 8
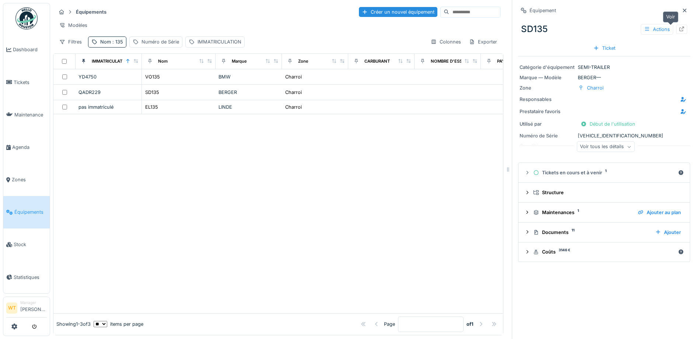
click at [679, 28] on icon at bounding box center [681, 29] width 5 height 5
click at [21, 139] on link "Agenda" at bounding box center [26, 147] width 46 height 32
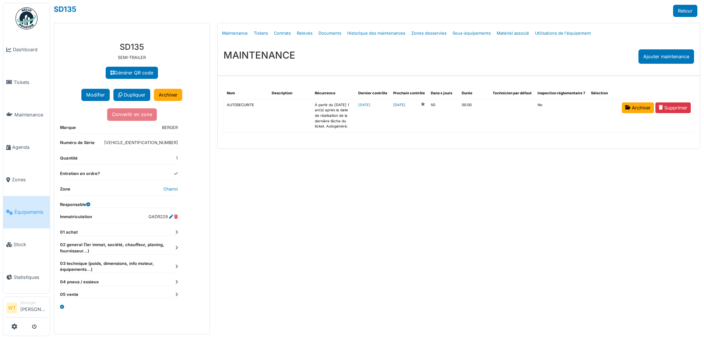
click at [405, 104] on link "[DATE]" at bounding box center [399, 105] width 12 height 6
click at [22, 148] on link "Agenda" at bounding box center [26, 147] width 46 height 32
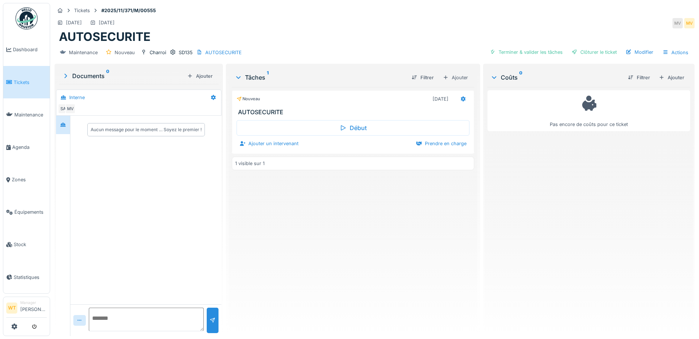
click at [273, 149] on div "Début Ajouter un intervenant Prendre en charge" at bounding box center [353, 134] width 242 height 36
click at [272, 144] on div "Ajouter un intervenant" at bounding box center [268, 143] width 65 height 10
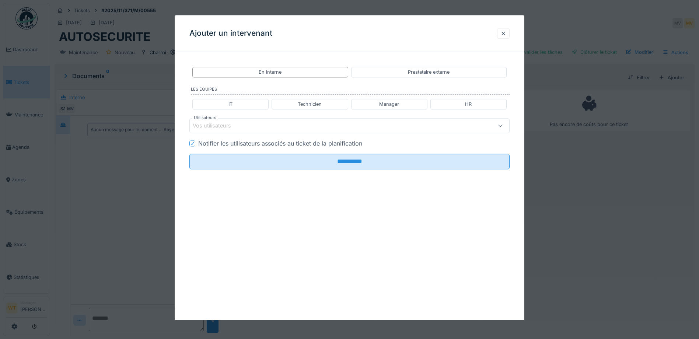
click at [275, 125] on div "Vos utilisateurs" at bounding box center [331, 126] width 276 height 8
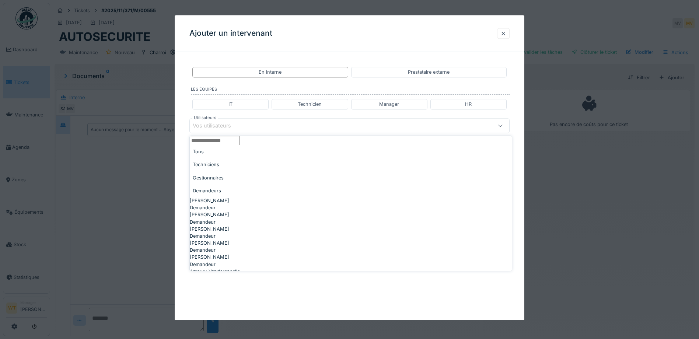
click at [240, 168] on div "Techniciens" at bounding box center [351, 164] width 322 height 13
click at [229, 246] on span "[PERSON_NAME]" at bounding box center [209, 242] width 39 height 7
type input "****"
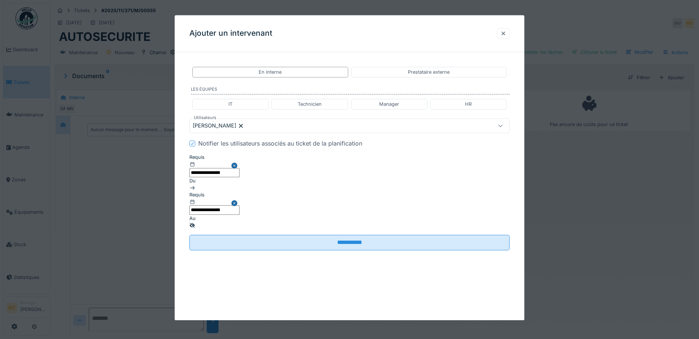
click at [249, 134] on fieldset "**********" at bounding box center [349, 157] width 320 height 198
click at [249, 177] on div "**********" at bounding box center [349, 191] width 320 height 75
click at [239, 173] on input "**********" at bounding box center [214, 172] width 50 height 9
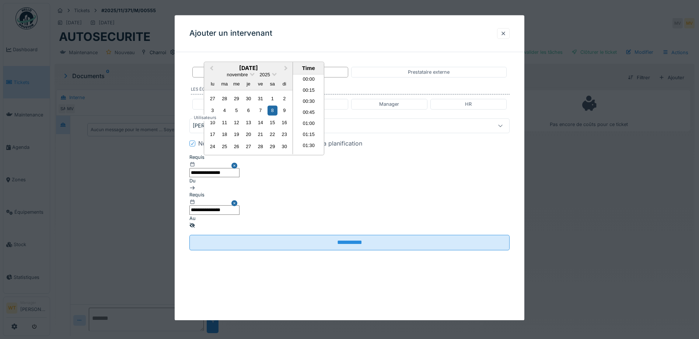
scroll to position [319, 0]
click at [210, 74] on button "Previous Month" at bounding box center [211, 69] width 12 height 12
click at [212, 74] on button "Previous Month" at bounding box center [211, 69] width 12 height 12
click at [263, 127] on div "19" at bounding box center [260, 122] width 10 height 10
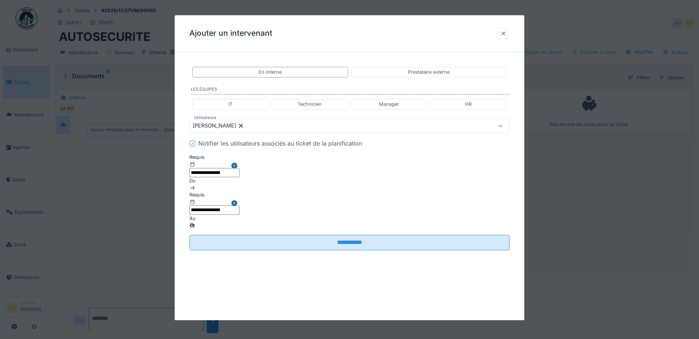
click at [239, 205] on input "**********" at bounding box center [214, 209] width 50 height 9
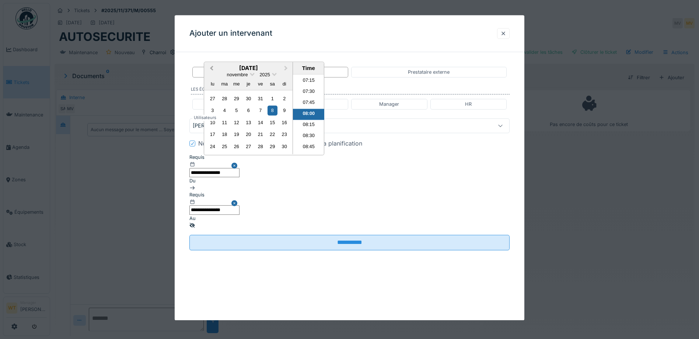
click at [211, 73] on span "Previous Month" at bounding box center [211, 68] width 0 height 8
click at [265, 127] on div "19" at bounding box center [260, 122] width 10 height 10
click at [324, 112] on li "17:00" at bounding box center [308, 106] width 31 height 11
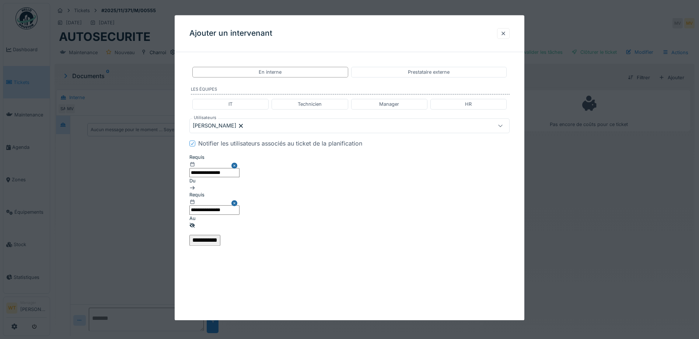
click at [220, 235] on input "**********" at bounding box center [204, 240] width 31 height 11
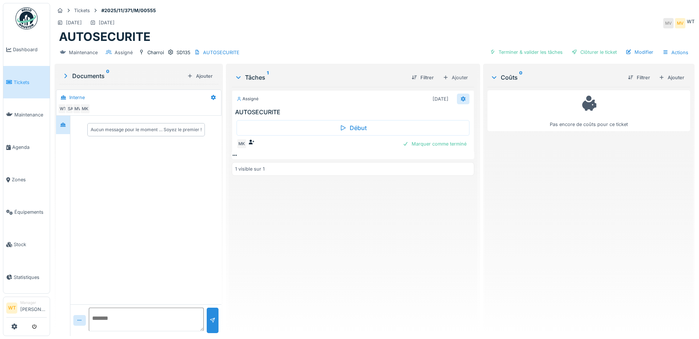
click at [463, 96] on div at bounding box center [463, 99] width 13 height 11
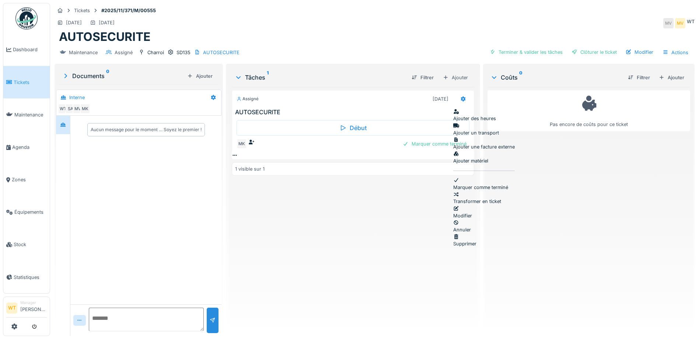
click at [475, 205] on div "Modifier" at bounding box center [483, 212] width 61 height 14
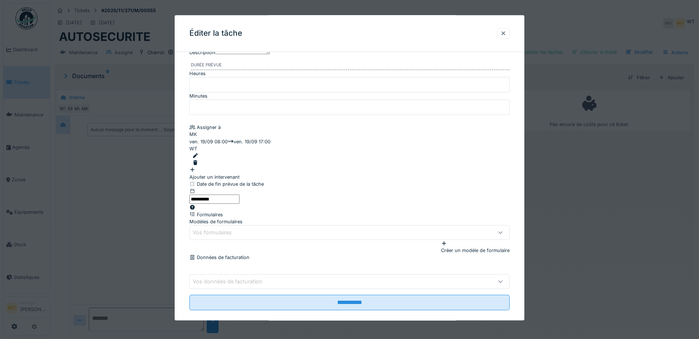
scroll to position [73, 0]
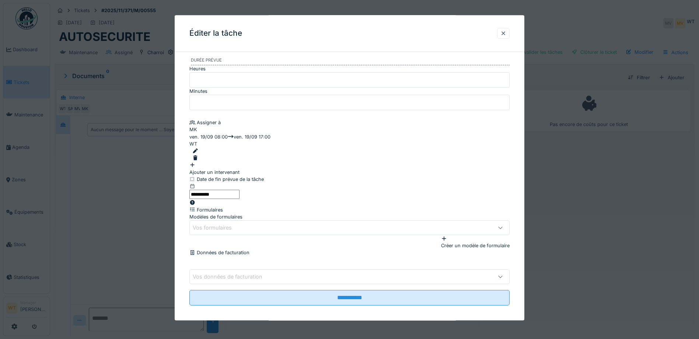
click at [224, 224] on div "Vos formulaires" at bounding box center [217, 228] width 49 height 8
click at [268, 252] on span "Checklist Auto sécurité Remorques" at bounding box center [229, 248] width 78 height 7
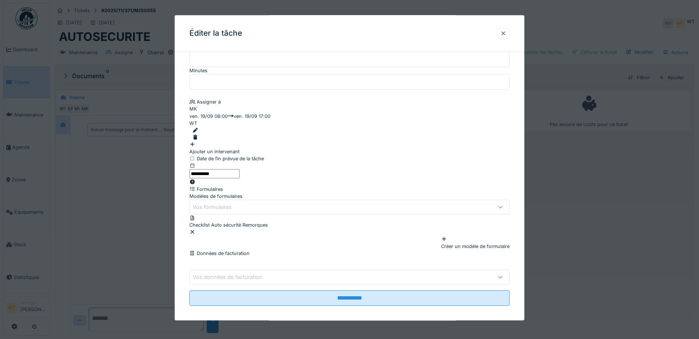
scroll to position [102, 0]
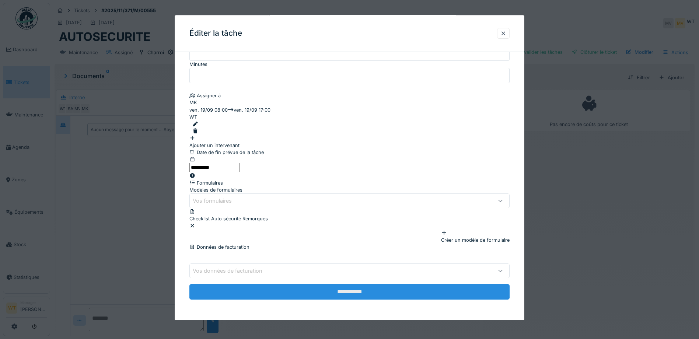
click at [297, 288] on input "**********" at bounding box center [349, 291] width 320 height 15
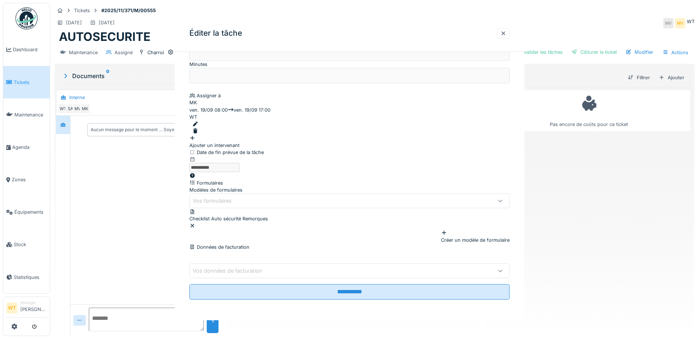
scroll to position [0, 0]
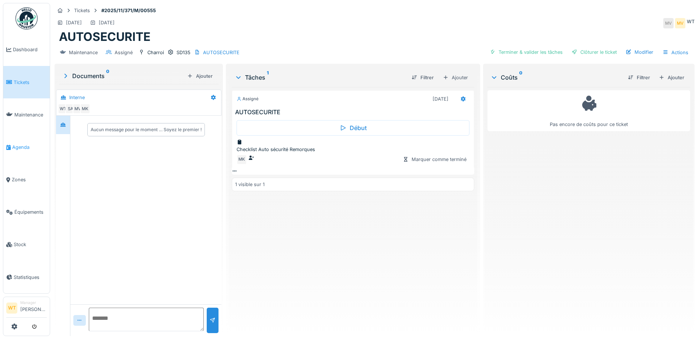
click at [34, 145] on span "Agenda" at bounding box center [29, 147] width 35 height 7
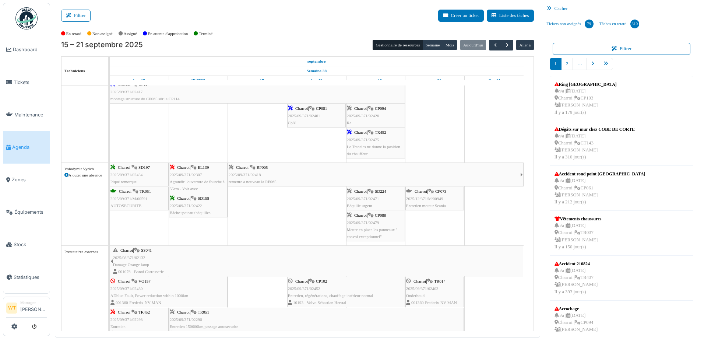
scroll to position [682, 0]
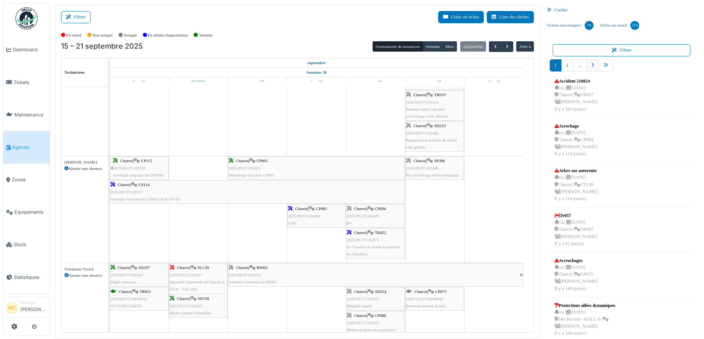
drag, startPoint x: 602, startPoint y: 68, endPoint x: 594, endPoint y: 67, distance: 8.9
click at [602, 68] on link "pager" at bounding box center [606, 65] width 14 height 12
click at [605, 68] on link "pager" at bounding box center [606, 65] width 14 height 12
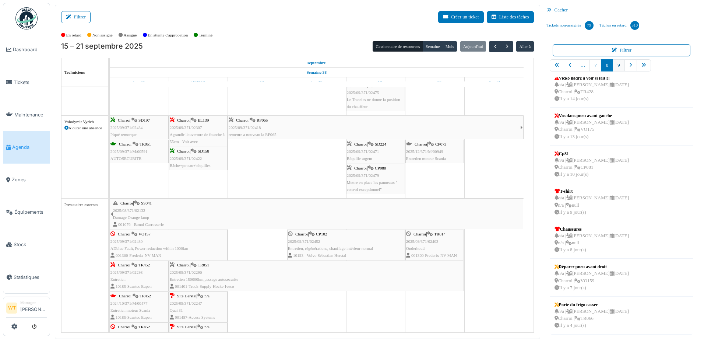
click at [616, 70] on link "9" at bounding box center [619, 65] width 12 height 12
click at [618, 64] on link "9" at bounding box center [619, 65] width 12 height 12
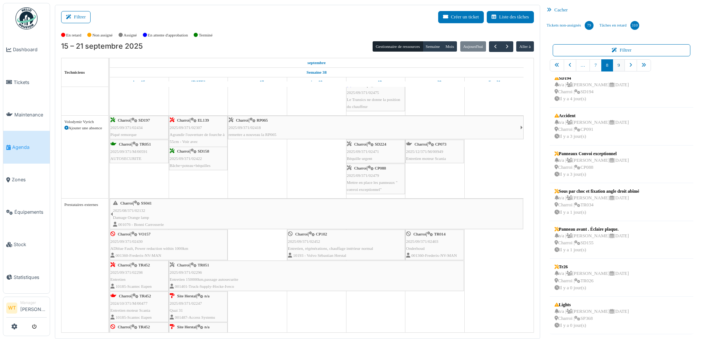
click at [615, 70] on link "9" at bounding box center [619, 65] width 12 height 12
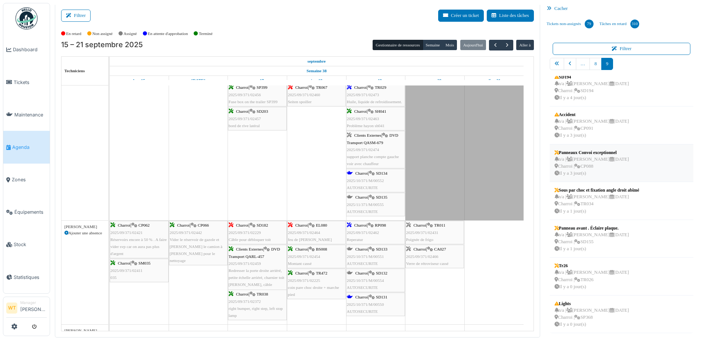
click at [619, 167] on div "n/a | [PERSON_NAME] [DATE] Charroi | CP088 Il y a 3 jour(s)" at bounding box center [592, 166] width 74 height 21
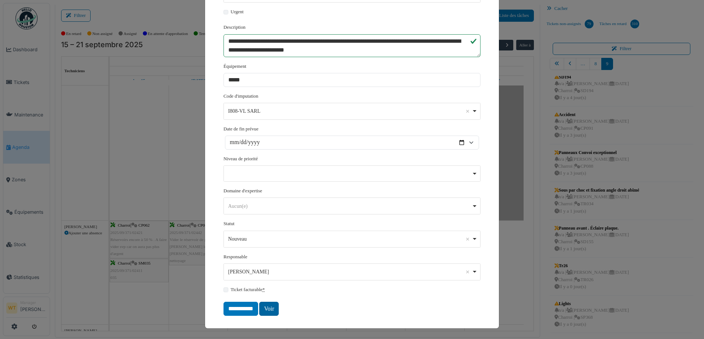
click at [264, 309] on link "Voir" at bounding box center [269, 309] width 20 height 14
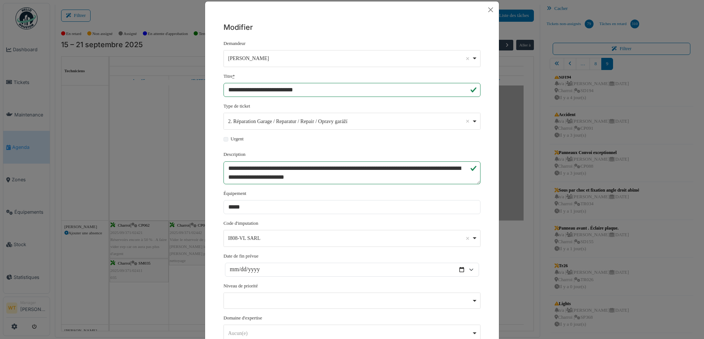
scroll to position [0, 0]
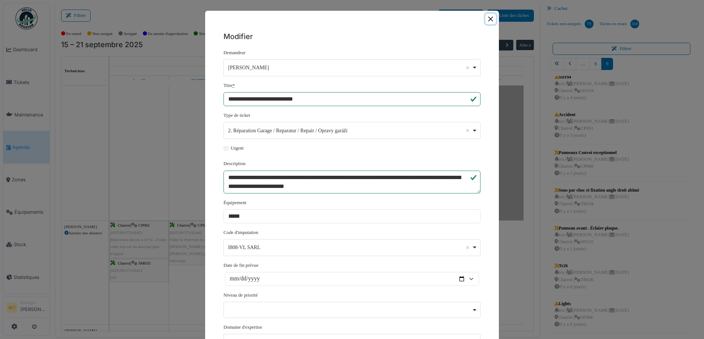
click at [488, 19] on button "Close" at bounding box center [490, 19] width 11 height 11
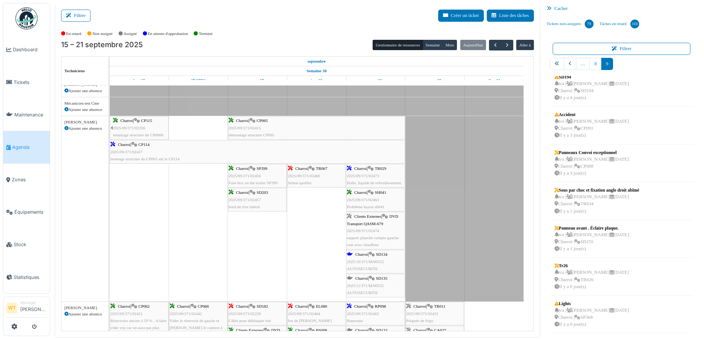
scroll to position [221, 0]
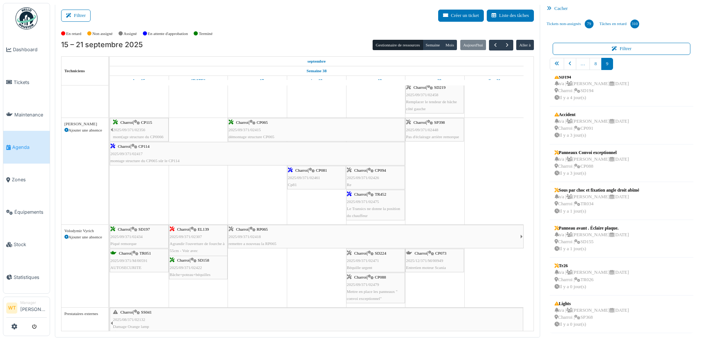
click at [396, 286] on div "Charroi | CP088 2025/09/371/02479 Mettre en place les panneaux " convoi excepti…" at bounding box center [375, 288] width 57 height 28
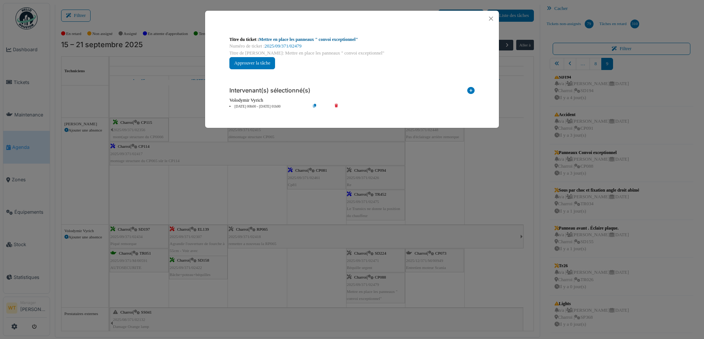
click at [334, 40] on link "Mettre en place les panneaux " convoi exceptionnel"" at bounding box center [308, 39] width 99 height 5
click at [486, 19] on button "Close" at bounding box center [491, 19] width 10 height 10
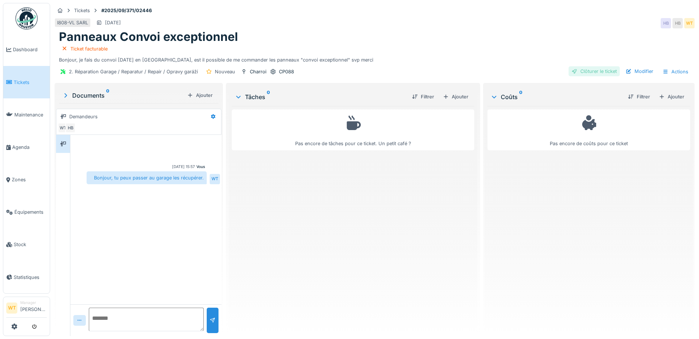
click at [582, 73] on div "Clôturer le ticket" at bounding box center [593, 71] width 51 height 10
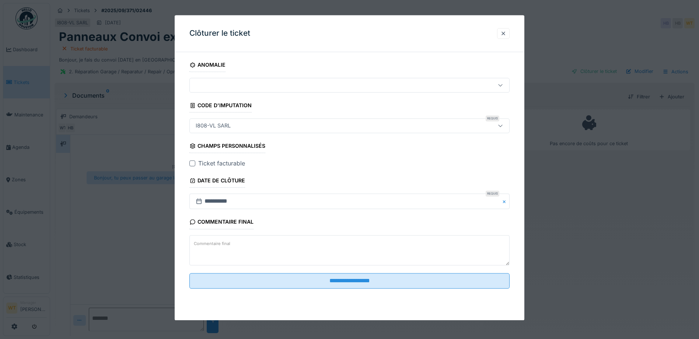
click at [195, 164] on div at bounding box center [192, 164] width 6 height 6
click at [193, 166] on div at bounding box center [192, 163] width 4 height 7
click at [195, 165] on div at bounding box center [192, 164] width 6 height 6
click at [506, 33] on div at bounding box center [503, 33] width 6 height 7
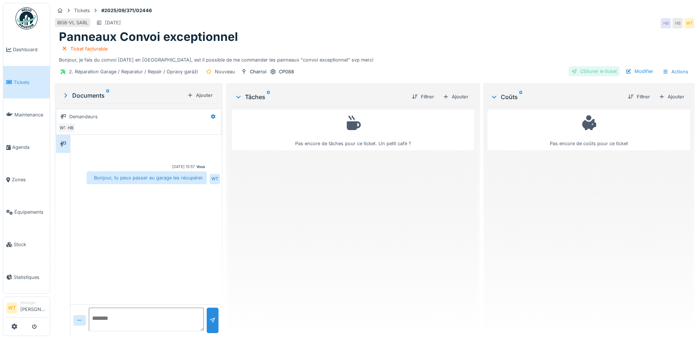
click at [582, 70] on div "Clôturer le ticket" at bounding box center [593, 71] width 51 height 10
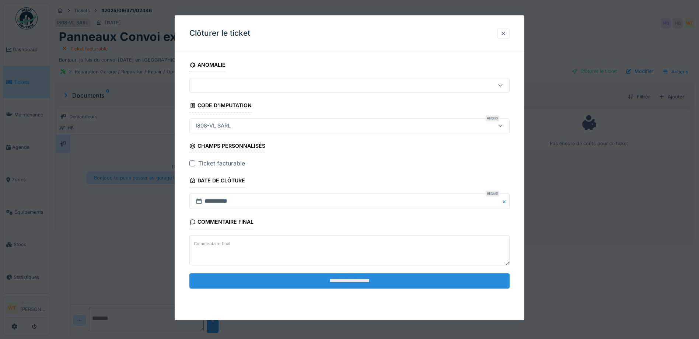
click at [268, 281] on input "**********" at bounding box center [349, 280] width 320 height 15
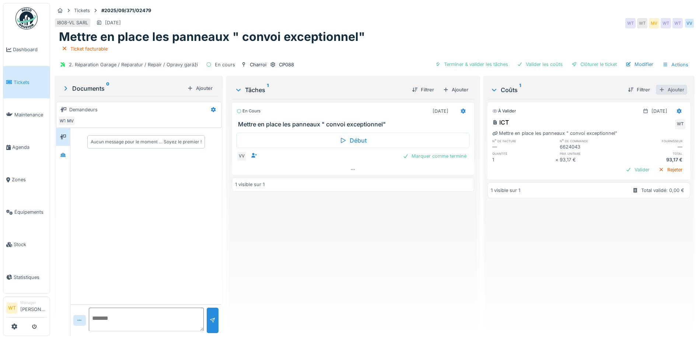
click at [662, 89] on div "Ajouter" at bounding box center [670, 90] width 31 height 10
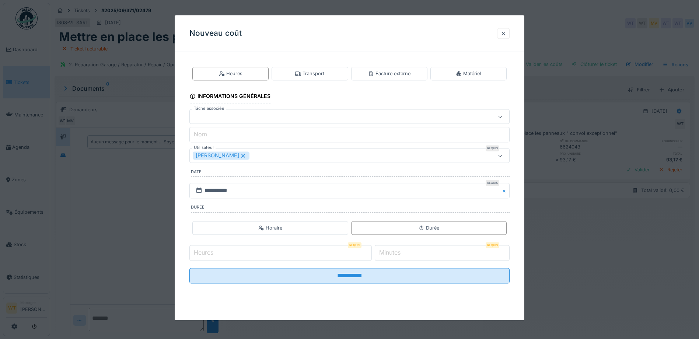
drag, startPoint x: 456, startPoint y: 75, endPoint x: 420, endPoint y: 95, distance: 40.6
click at [454, 77] on div "Matériel" at bounding box center [468, 74] width 76 height 14
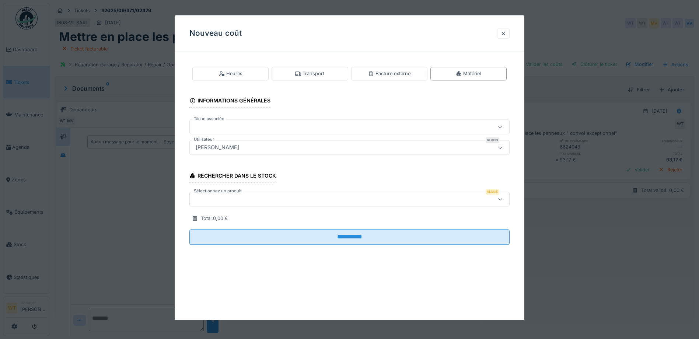
click at [289, 201] on div at bounding box center [331, 199] width 276 height 8
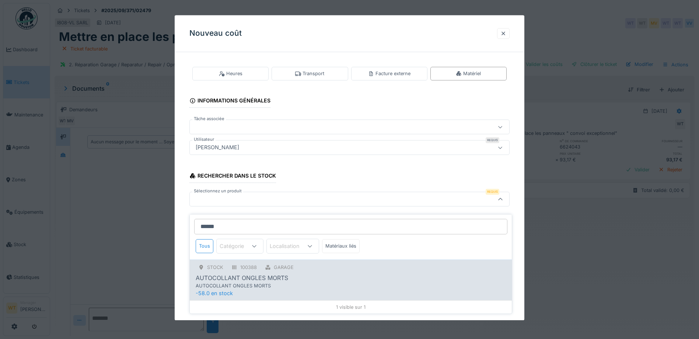
scroll to position [6, 0]
type input "******"
click at [258, 274] on div "AUTOCOLLANT ONGLES MORTS" at bounding box center [242, 278] width 92 height 9
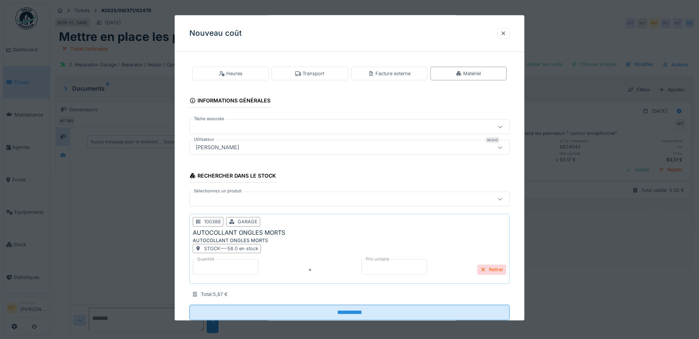
click at [236, 270] on input "*" at bounding box center [226, 266] width 66 height 15
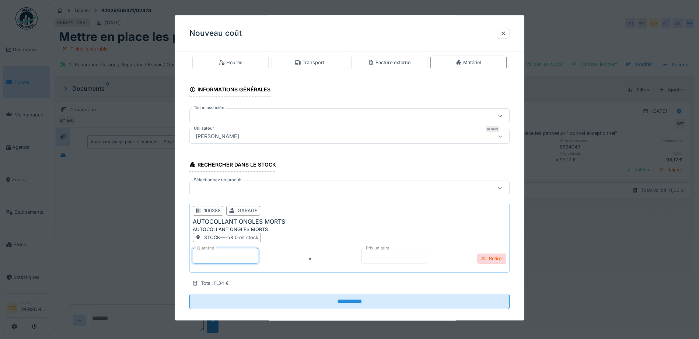
type input "*"
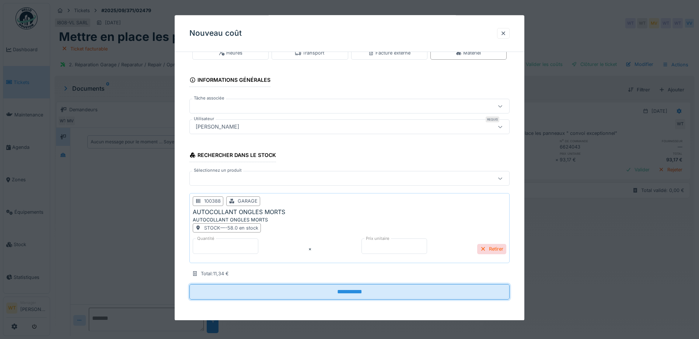
drag, startPoint x: 283, startPoint y: 286, endPoint x: 281, endPoint y: 281, distance: 5.1
click at [282, 281] on fieldset "**********" at bounding box center [349, 171] width 320 height 268
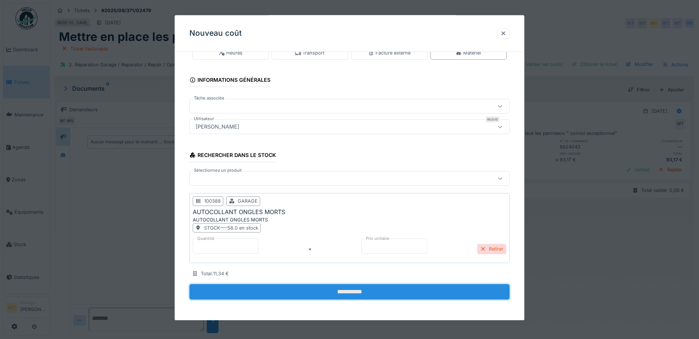
click at [345, 291] on input "**********" at bounding box center [349, 291] width 320 height 15
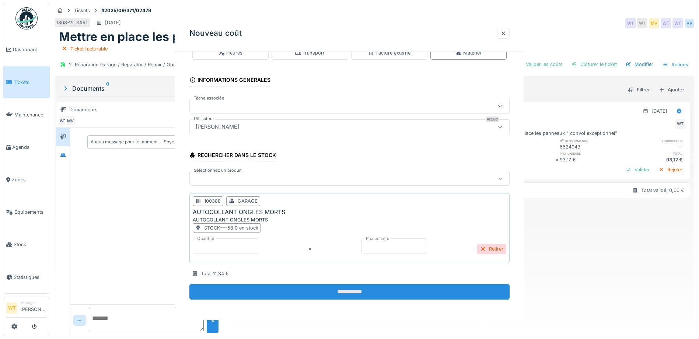
scroll to position [0, 0]
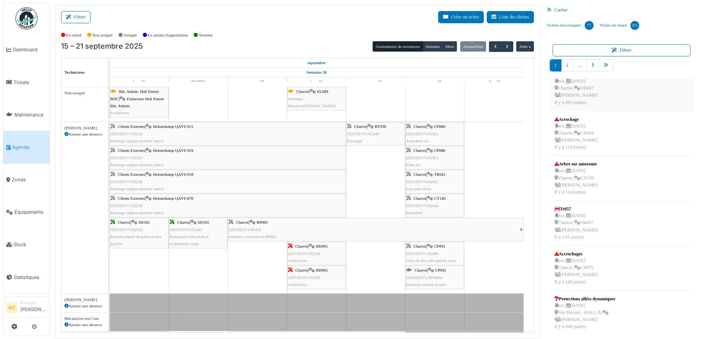
scroll to position [191, 0]
click at [604, 60] on link "pager" at bounding box center [606, 65] width 14 height 12
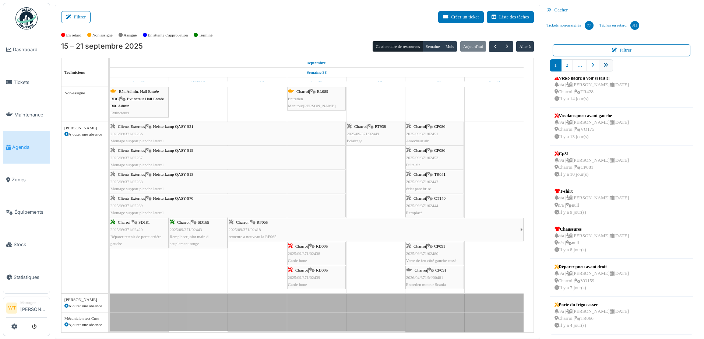
scroll to position [121, 0]
click at [618, 67] on link "9" at bounding box center [619, 65] width 12 height 12
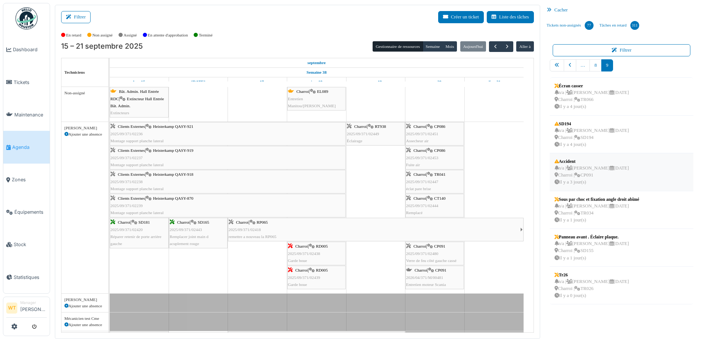
scroll to position [1, 0]
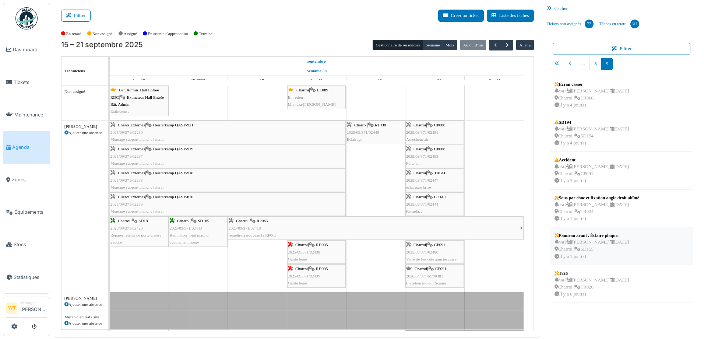
click at [614, 247] on div "n/a | [PERSON_NAME] [DATE] Charroi | SD155 Il y a 1 jour(s)" at bounding box center [592, 249] width 74 height 21
click at [589, 246] on body "Dashboard Tickets Maintenance [GEOGRAPHIC_DATA] Zones Équipements Stock Statist…" at bounding box center [352, 169] width 704 height 339
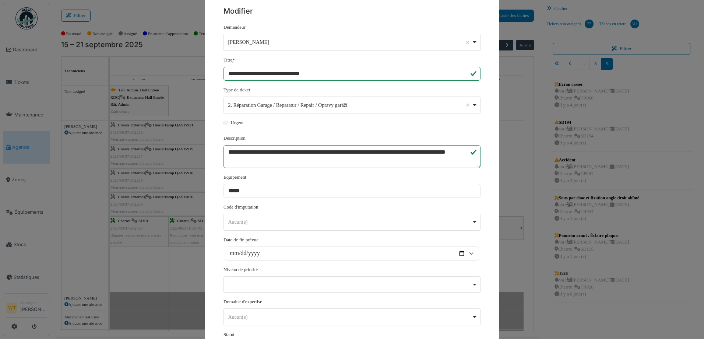
scroll to position [136, 0]
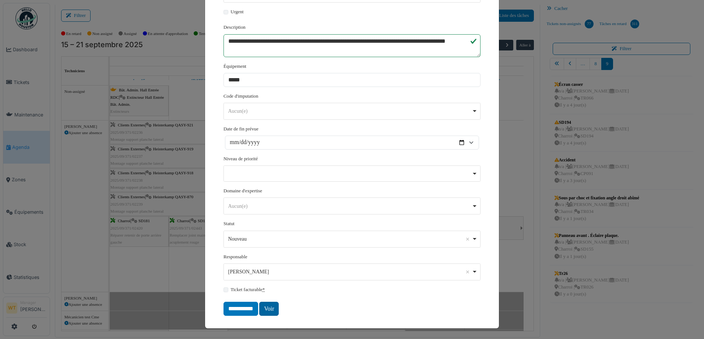
click at [267, 309] on link "Voir" at bounding box center [269, 309] width 20 height 14
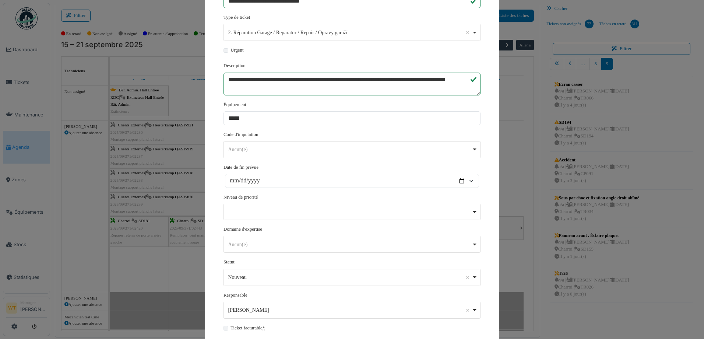
scroll to position [0, 0]
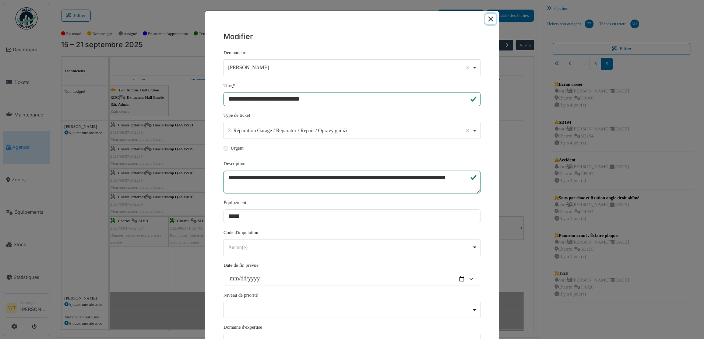
click at [488, 19] on button "Close" at bounding box center [490, 19] width 11 height 11
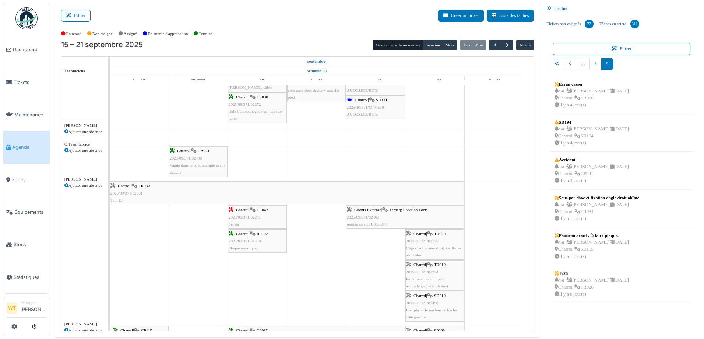
scroll to position [516, 0]
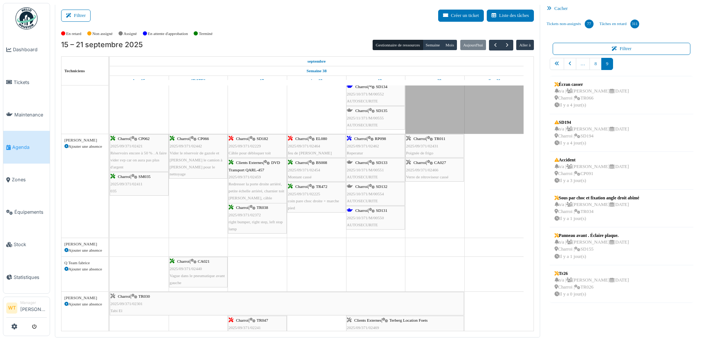
click at [311, 138] on icon at bounding box center [312, 138] width 6 height 5
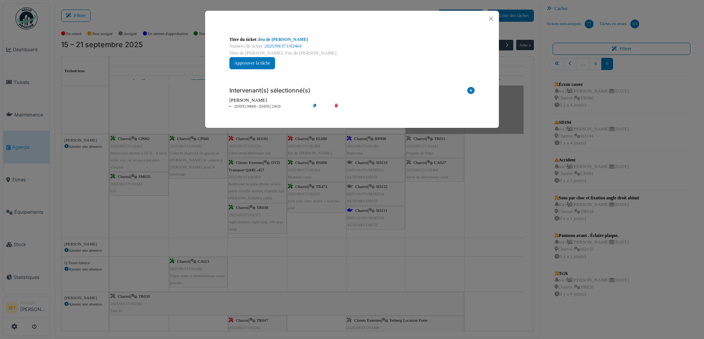
click at [274, 43] on div "Numéro de ticket : 2025/09/371/02464" at bounding box center [351, 46] width 245 height 7
click at [275, 40] on link "feu de [PERSON_NAME]" at bounding box center [283, 39] width 49 height 5
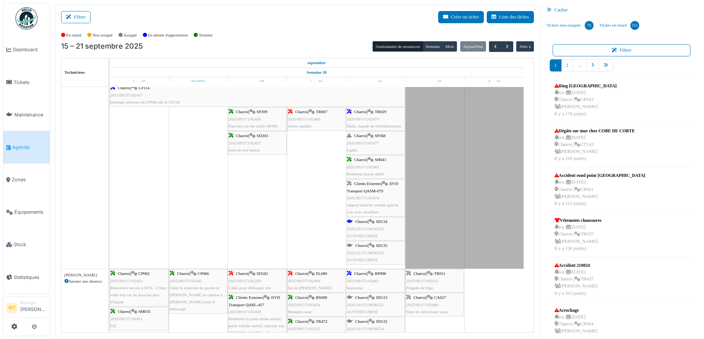
scroll to position [368, 0]
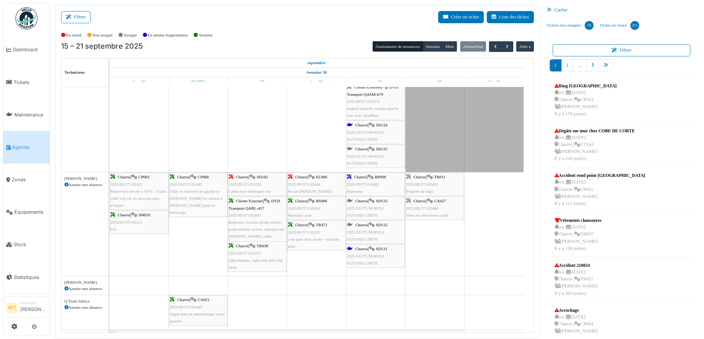
click at [298, 184] on span "2025/09/371/02464" at bounding box center [304, 184] width 32 height 4
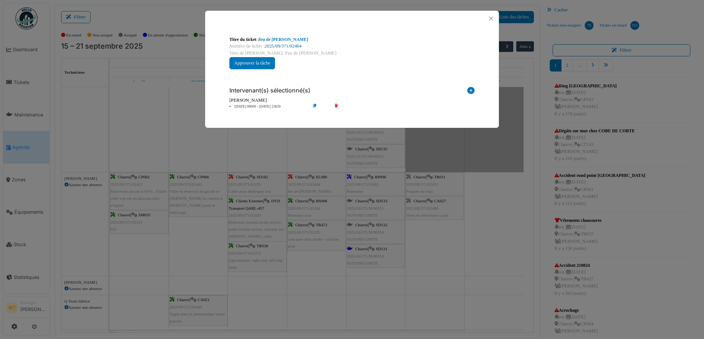
click at [280, 48] on link "2025/09/371/02464" at bounding box center [283, 45] width 37 height 5
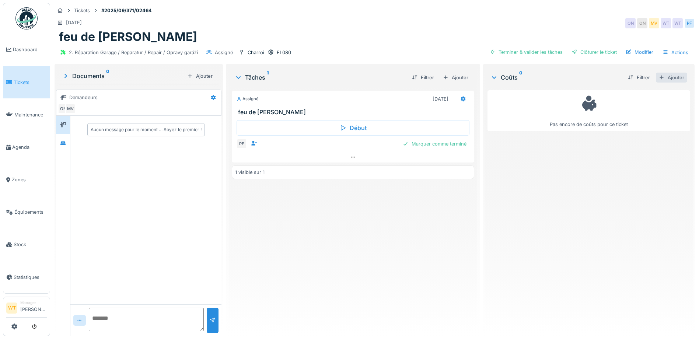
click at [662, 74] on div "Ajouter" at bounding box center [670, 78] width 31 height 10
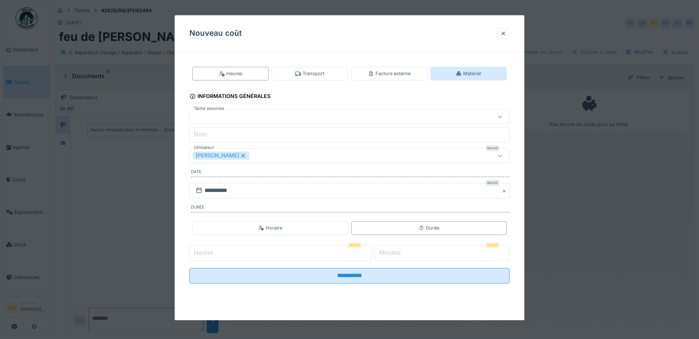
click at [455, 74] on div "Matériel" at bounding box center [468, 74] width 76 height 14
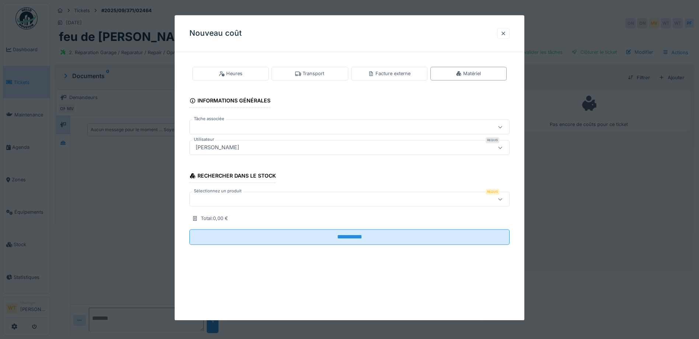
click at [264, 198] on div at bounding box center [331, 199] width 276 height 8
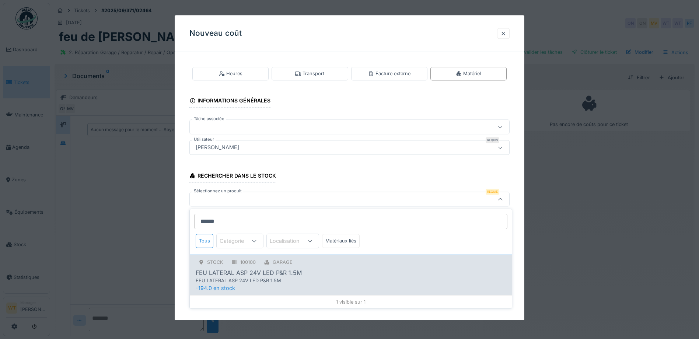
type input "******"
click at [225, 273] on div "FEU LATERAL ASP 24V LED P&R 1.5M" at bounding box center [249, 272] width 106 height 9
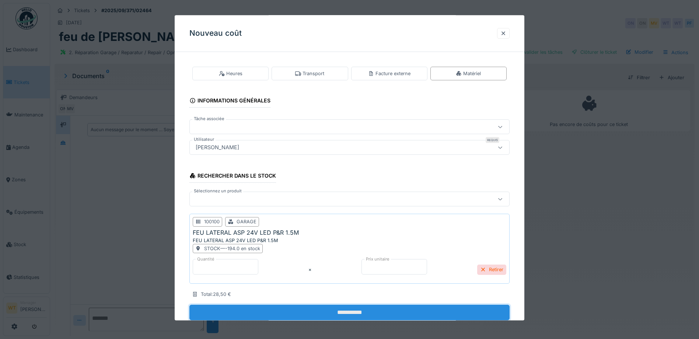
click at [266, 309] on input "**********" at bounding box center [349, 312] width 320 height 15
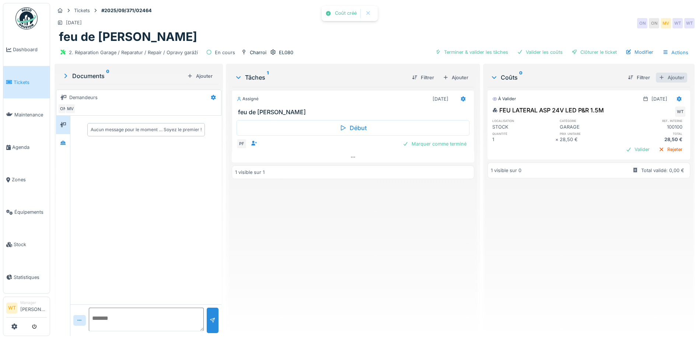
click at [661, 79] on div "Ajouter" at bounding box center [670, 78] width 31 height 10
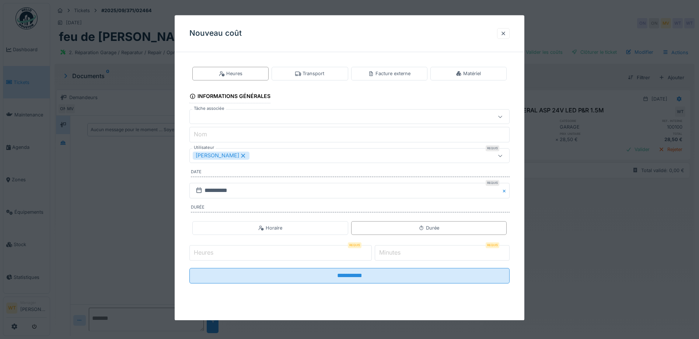
click at [240, 157] on icon at bounding box center [243, 155] width 7 height 5
click at [233, 157] on div "Utilisateurs" at bounding box center [331, 156] width 276 height 8
click at [236, 196] on div "Techniciens" at bounding box center [232, 197] width 33 height 14
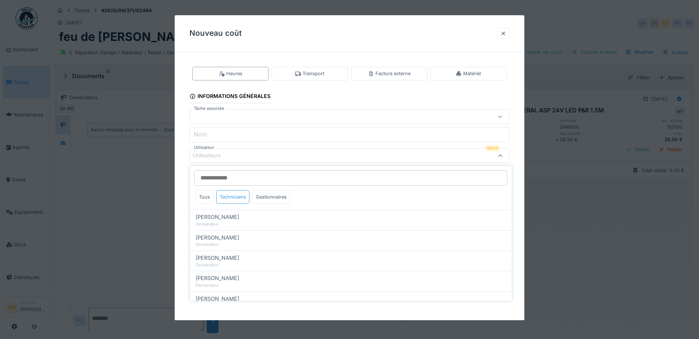
click at [225, 199] on div "Techniciens" at bounding box center [232, 197] width 33 height 14
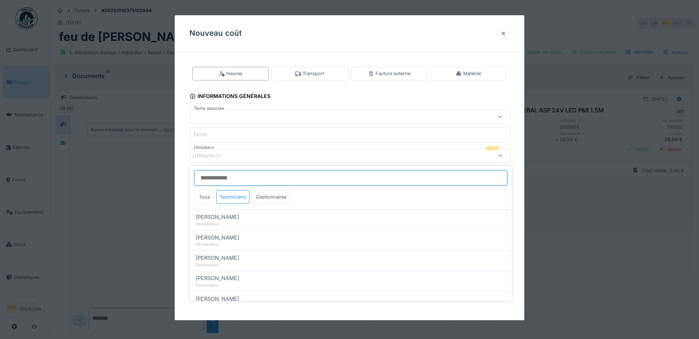
click at [242, 178] on input "Utilisateur" at bounding box center [350, 177] width 313 height 15
click at [247, 171] on input "Utilisateur" at bounding box center [350, 177] width 313 height 15
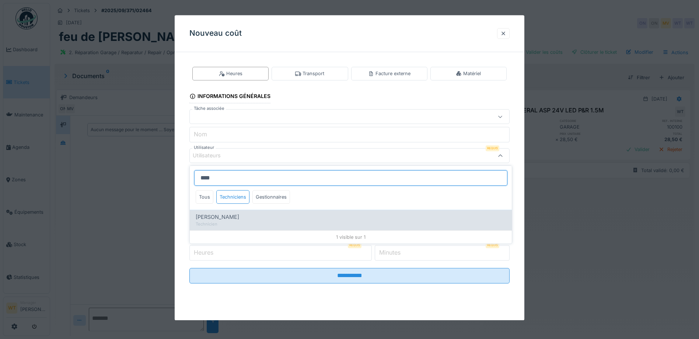
type input "****"
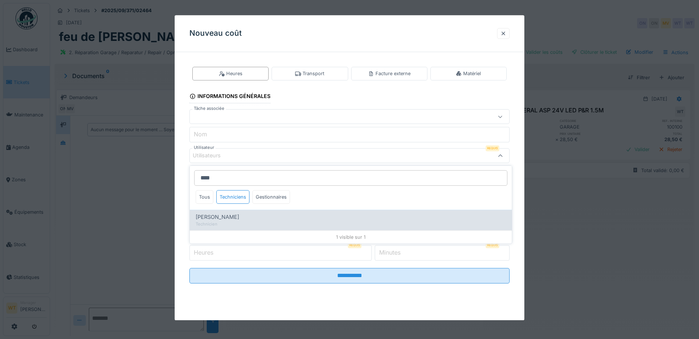
click at [239, 216] on span "Patrick Fridmansky" at bounding box center [217, 217] width 43 height 8
type input "*****"
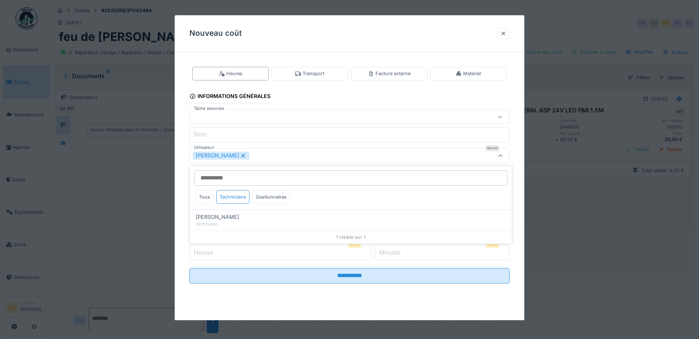
drag, startPoint x: 283, startPoint y: 157, endPoint x: 279, endPoint y: 221, distance: 63.8
click at [283, 158] on div "Patrick Fridmansky" at bounding box center [331, 156] width 276 height 8
click at [271, 254] on input "Heures" at bounding box center [280, 252] width 182 height 15
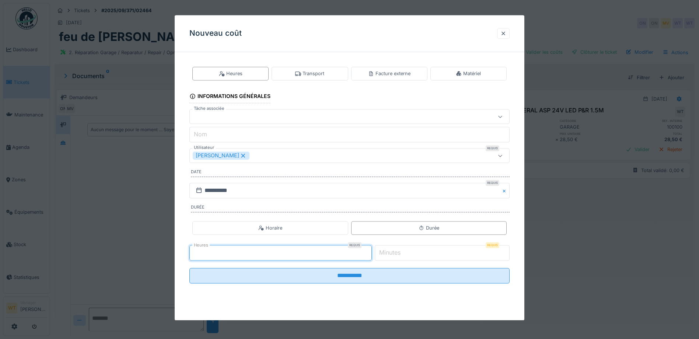
type input "*"
click at [453, 254] on input "*" at bounding box center [442, 252] width 135 height 15
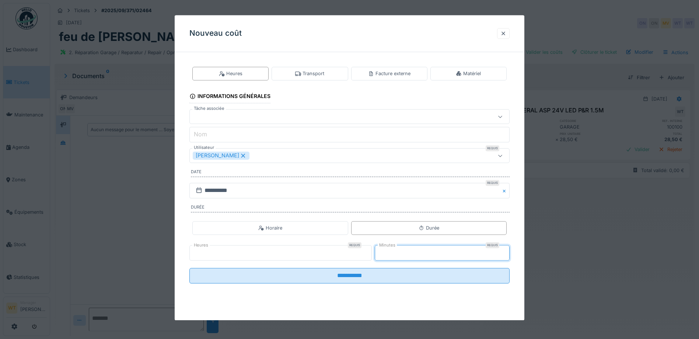
type input "**"
click at [285, 285] on fieldset "**********" at bounding box center [349, 173] width 320 height 231
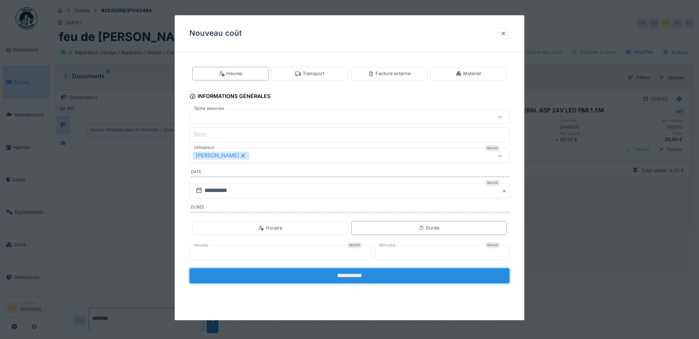
click at [287, 279] on input "**********" at bounding box center [349, 275] width 320 height 15
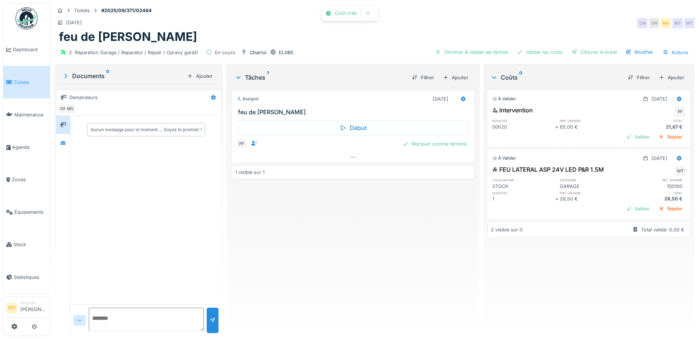
click at [480, 57] on div "Terminer & valider les tâches Valider les coûts Clôturer le ticket Modifier Act…" at bounding box center [561, 52] width 259 height 11
click at [480, 53] on div "Terminer & valider les tâches" at bounding box center [471, 52] width 79 height 10
click at [532, 50] on div "Valider les coûts" at bounding box center [540, 52] width 52 height 10
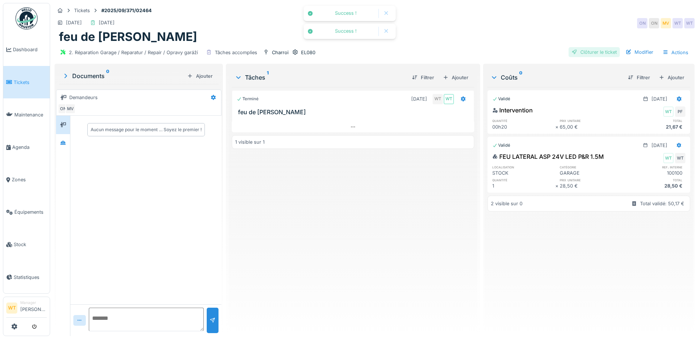
click at [587, 51] on div "Clôturer le ticket" at bounding box center [593, 52] width 51 height 10
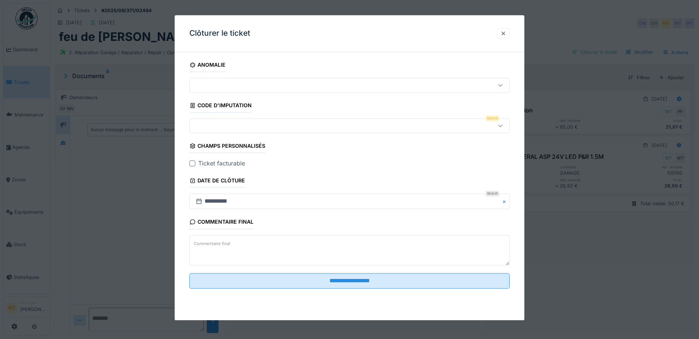
click at [274, 122] on div at bounding box center [331, 126] width 276 height 8
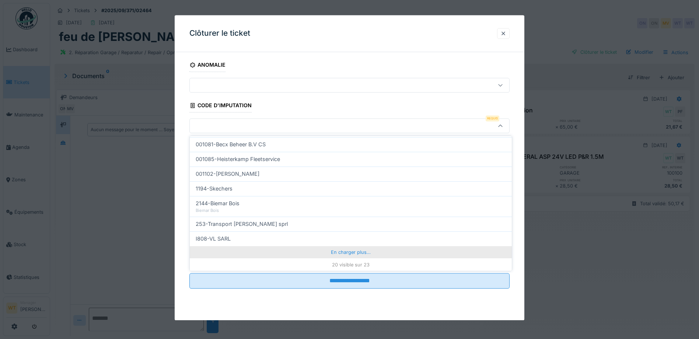
scroll to position [235, 0]
click at [334, 257] on div "En charger plus…" at bounding box center [351, 252] width 322 height 12
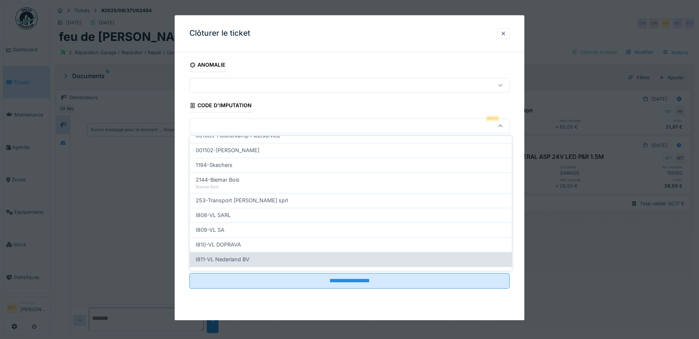
scroll to position [268, 0]
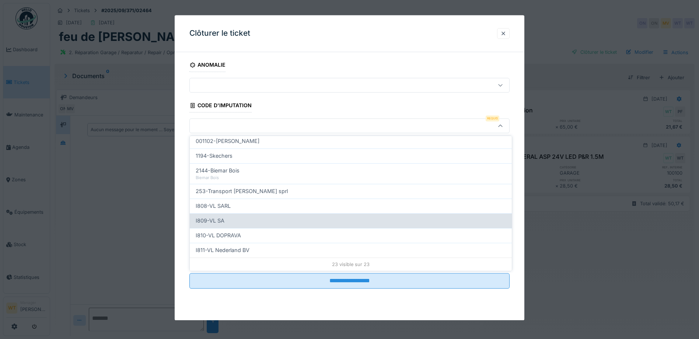
click at [240, 215] on div "I809-VL SA" at bounding box center [351, 220] width 322 height 15
type input "***"
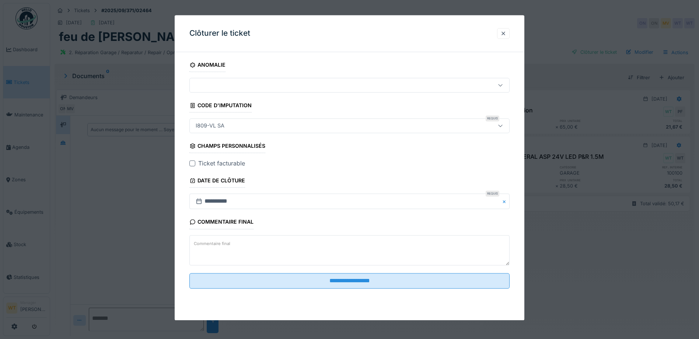
click at [191, 161] on div at bounding box center [192, 164] width 6 height 6
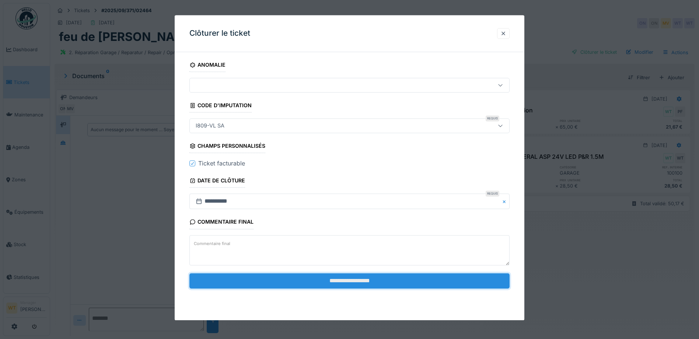
click at [327, 285] on input "**********" at bounding box center [349, 280] width 320 height 15
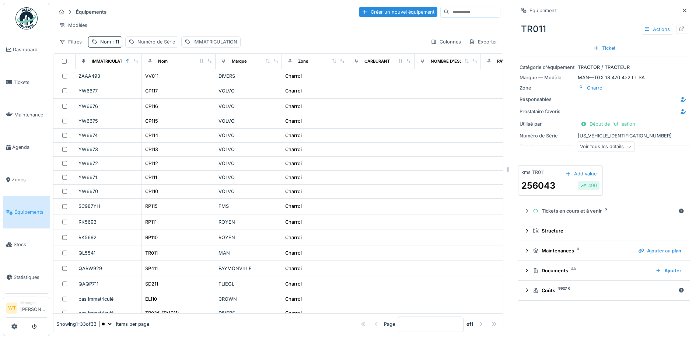
scroll to position [37, 0]
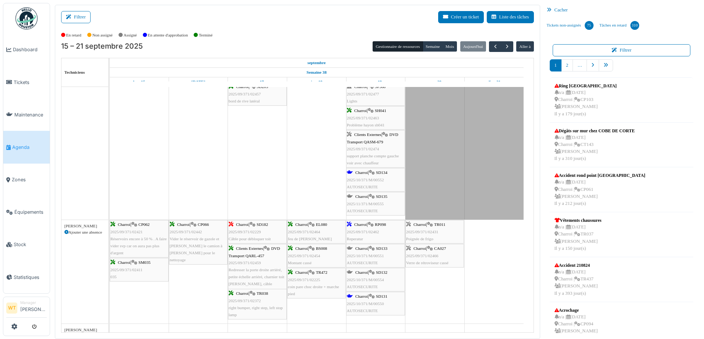
scroll to position [331, 0]
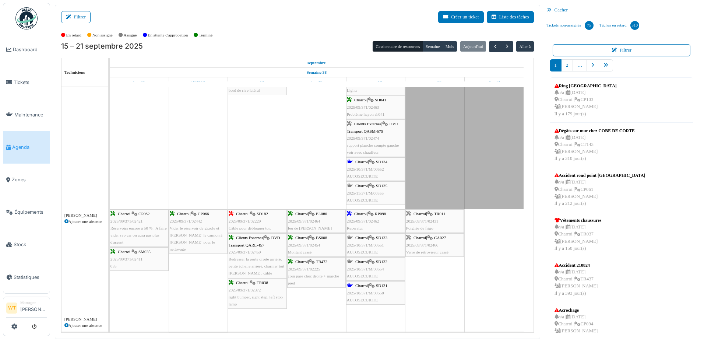
click at [243, 222] on span "2025/09/371/02229" at bounding box center [245, 221] width 32 height 4
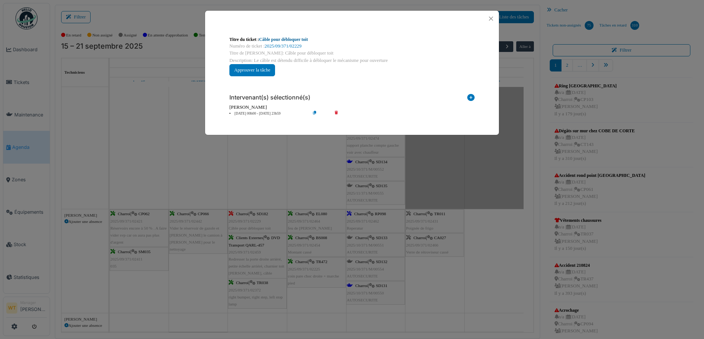
click at [283, 39] on link "Câble pour débloquer toit" at bounding box center [283, 39] width 49 height 5
click at [493, 18] on button "Close" at bounding box center [491, 19] width 10 height 10
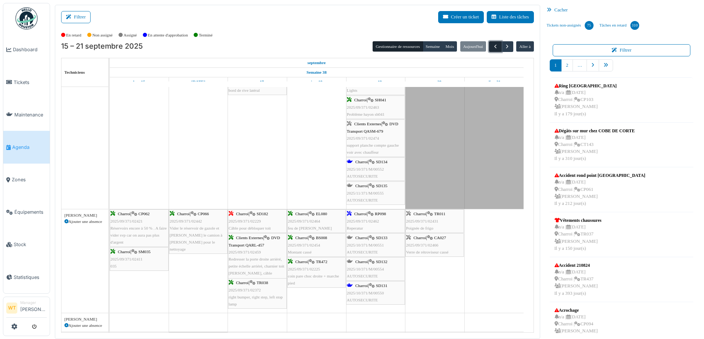
click at [492, 47] on span "button" at bounding box center [495, 46] width 6 height 6
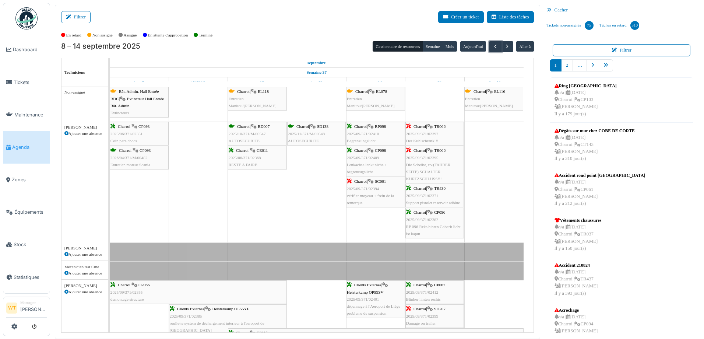
scroll to position [0, 0]
click at [489, 48] on button "button" at bounding box center [495, 46] width 12 height 11
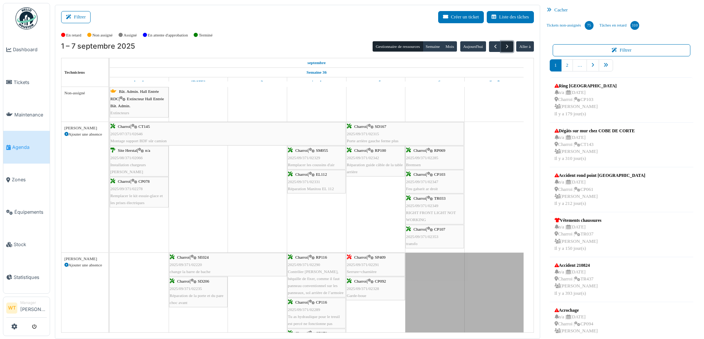
click at [509, 46] on button "button" at bounding box center [507, 46] width 12 height 11
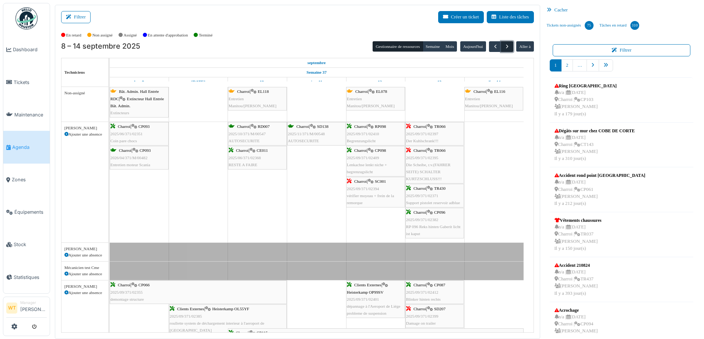
click at [509, 46] on button "button" at bounding box center [507, 46] width 12 height 11
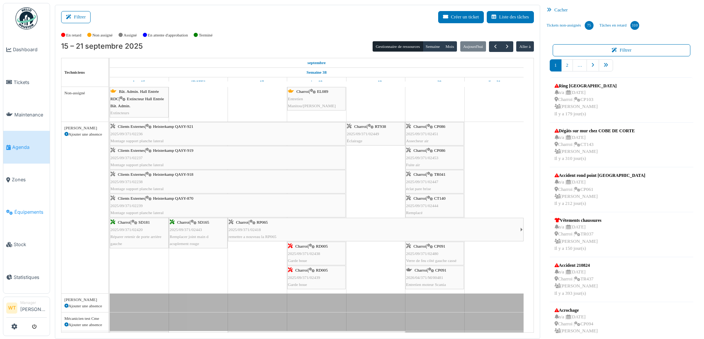
click at [28, 203] on link "Équipements" at bounding box center [26, 212] width 46 height 32
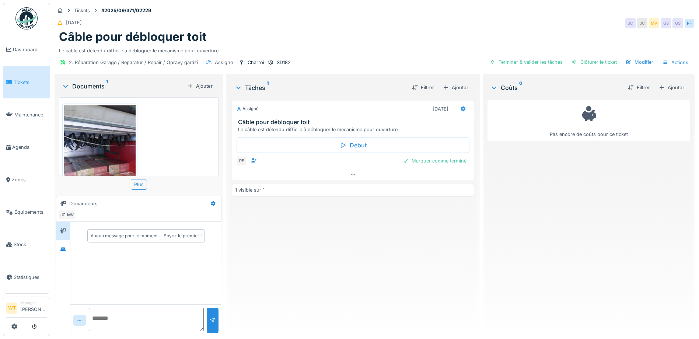
click at [116, 135] on img at bounding box center [99, 152] width 71 height 95
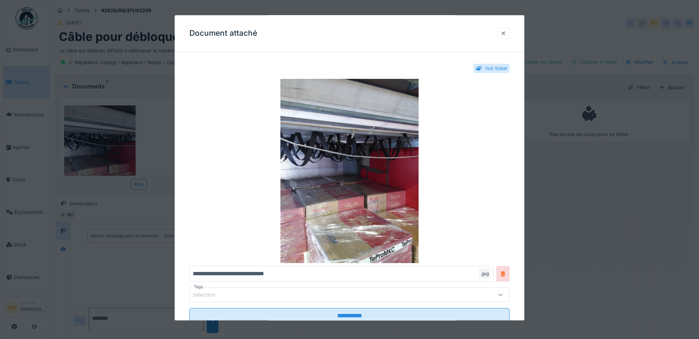
click at [503, 34] on div at bounding box center [503, 33] width 6 height 7
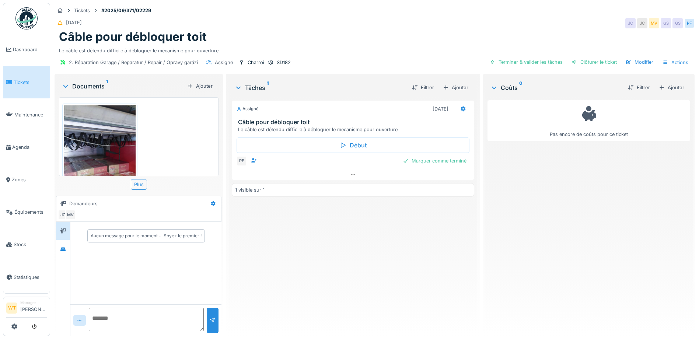
click at [22, 79] on span "Tickets" at bounding box center [30, 82] width 33 height 7
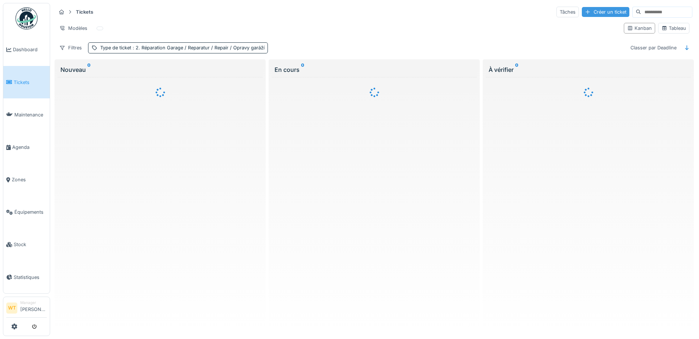
click at [581, 15] on div "Créer un ticket" at bounding box center [605, 12] width 48 height 10
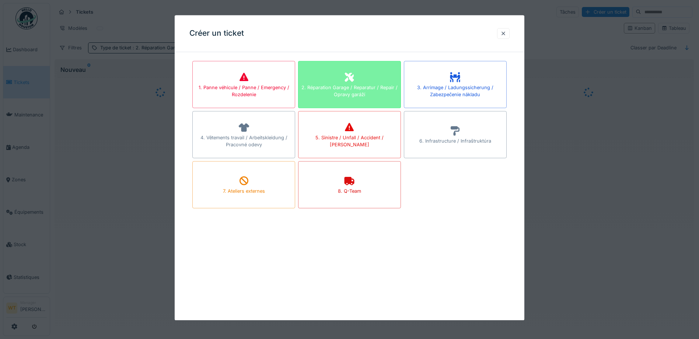
click at [375, 94] on div "2. Réparation Garage / Reparatur / Repair / Opravy garáží" at bounding box center [349, 91] width 102 height 14
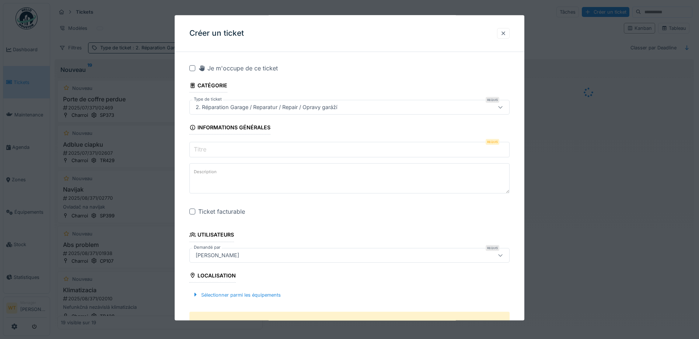
click at [506, 36] on div at bounding box center [503, 33] width 6 height 7
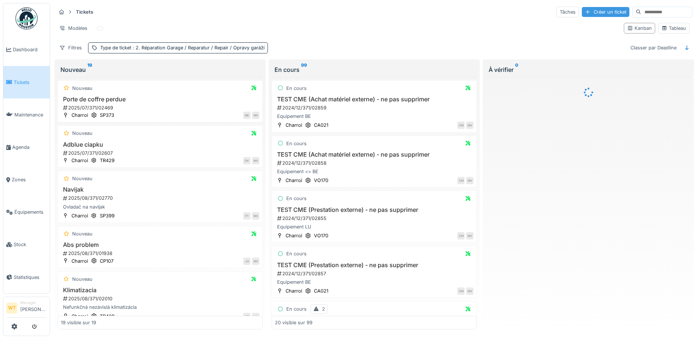
click at [593, 15] on div "Créer un ticket" at bounding box center [605, 12] width 48 height 10
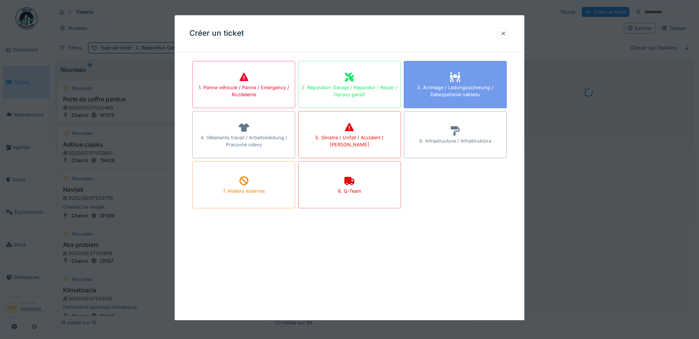
click at [460, 101] on div "3. Arrimage / Ladungssicherung / Zabezpečenie nákladu" at bounding box center [455, 84] width 103 height 47
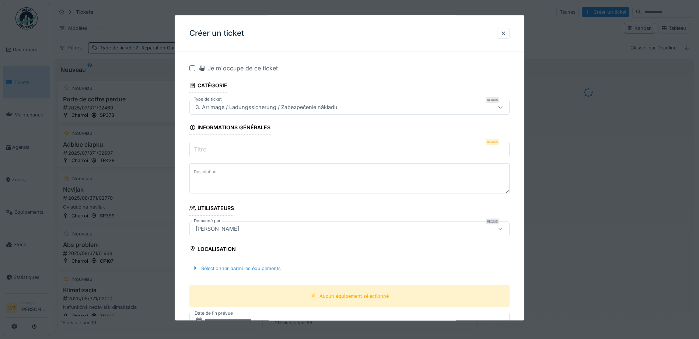
click at [275, 152] on input "Titre" at bounding box center [349, 149] width 320 height 15
type input "*"
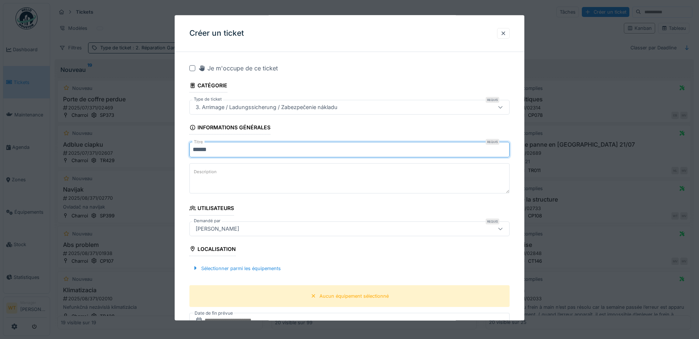
type input "******"
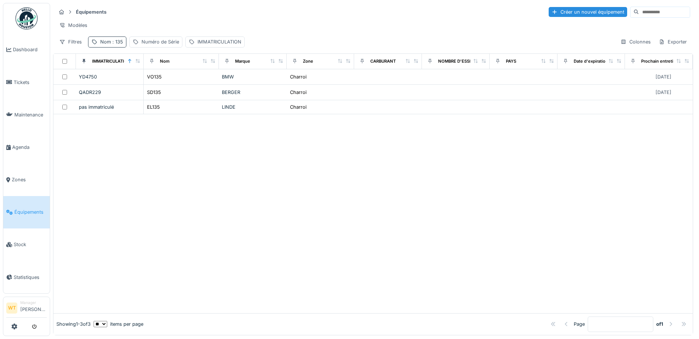
click at [109, 45] on div "Nom : 135" at bounding box center [111, 41] width 23 height 7
click at [159, 81] on icon at bounding box center [156, 82] width 6 height 5
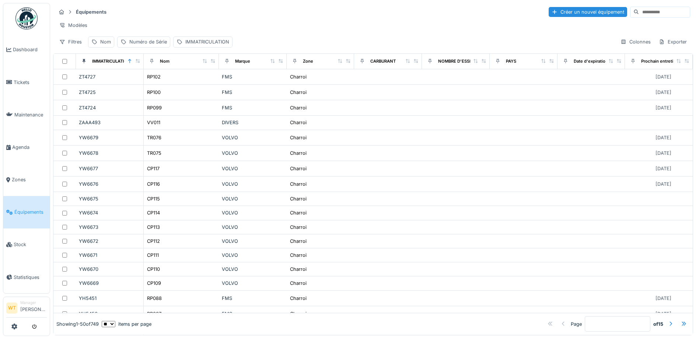
click at [172, 28] on div "Modèles" at bounding box center [373, 25] width 634 height 11
click at [28, 86] on link "Tickets" at bounding box center [26, 82] width 46 height 32
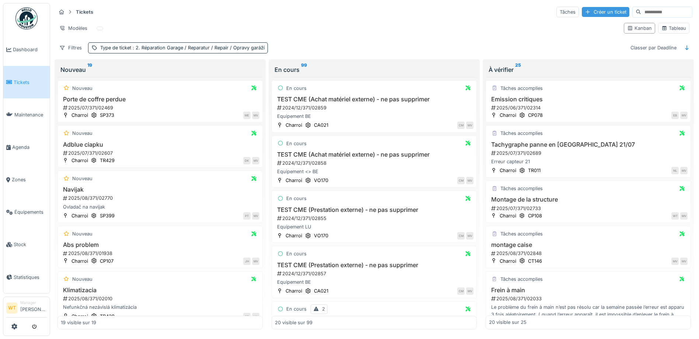
click at [581, 15] on div "Créer un ticket" at bounding box center [605, 12] width 48 height 10
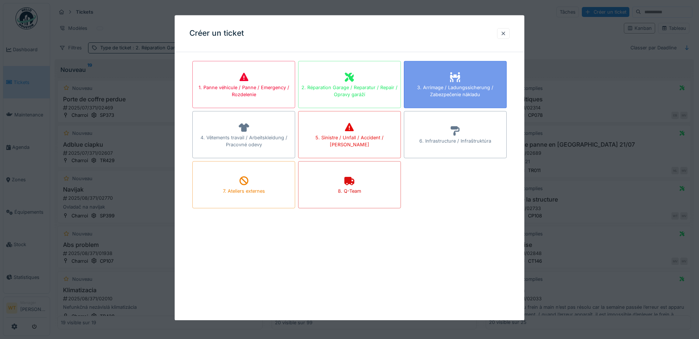
click at [421, 87] on div "3. Arrimage / Ladungssicherung / Zabezpečenie nákladu" at bounding box center [455, 91] width 102 height 14
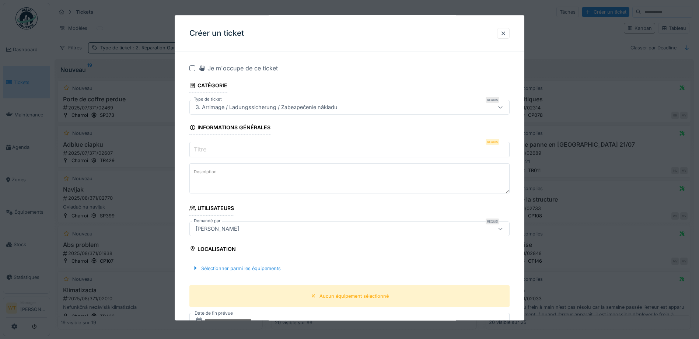
click at [235, 152] on input "Titre" at bounding box center [349, 149] width 320 height 15
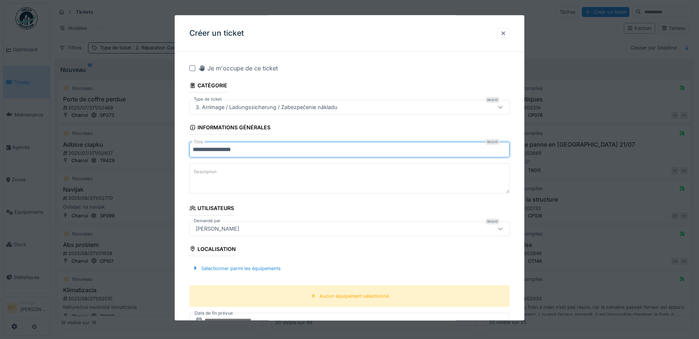
type input "**********"
click at [240, 235] on div "[PERSON_NAME]" at bounding box center [349, 228] width 320 height 15
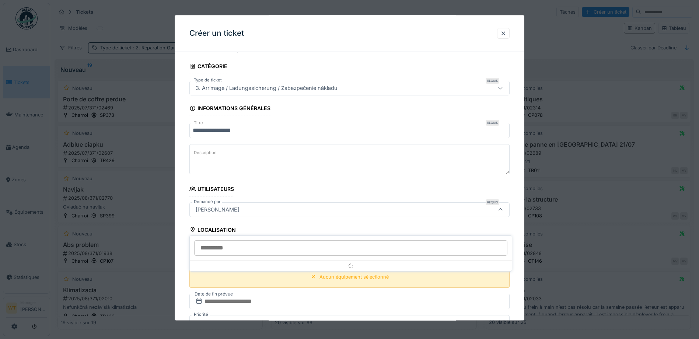
scroll to position [61, 0]
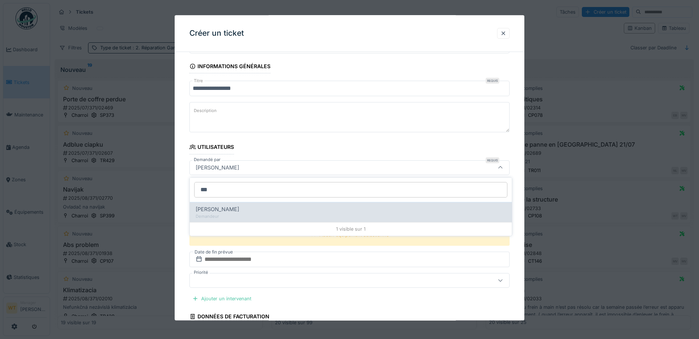
type input "***"
click at [284, 211] on div "Herve Backes" at bounding box center [351, 209] width 310 height 8
type input "*****"
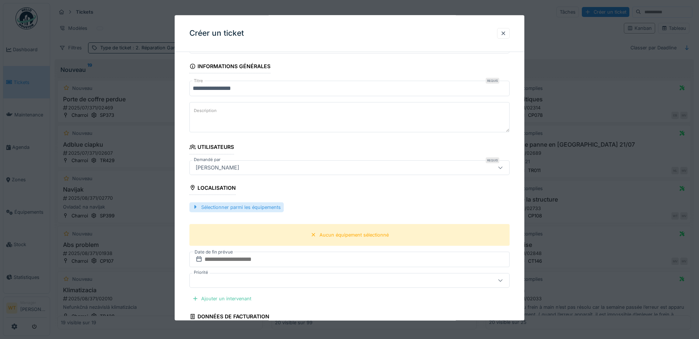
click at [272, 209] on div "Sélectionner parmi les équipements" at bounding box center [236, 207] width 94 height 10
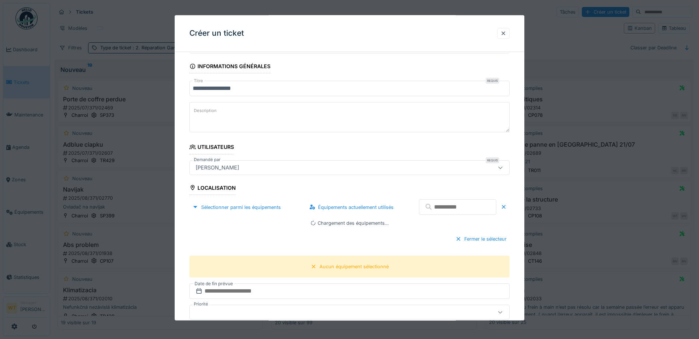
click at [448, 212] on input "text" at bounding box center [457, 207] width 77 height 15
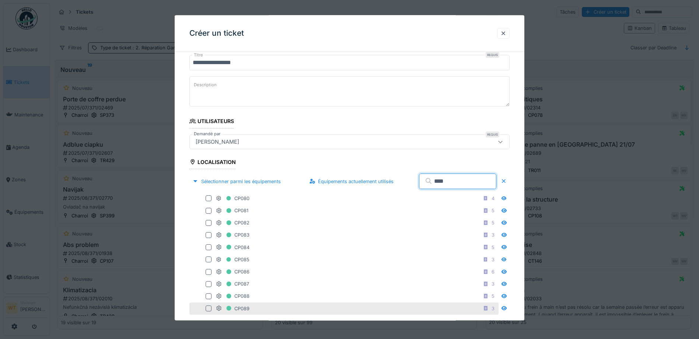
scroll to position [98, 0]
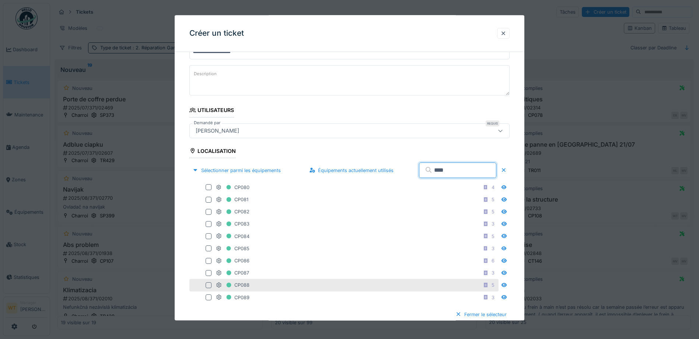
type input "****"
click at [258, 288] on div "CP088 5" at bounding box center [356, 285] width 281 height 9
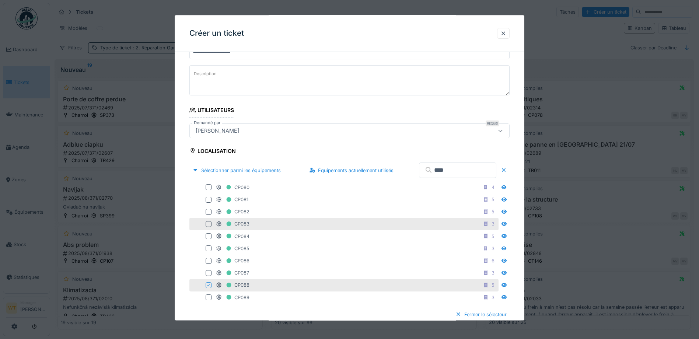
scroll to position [135, 0]
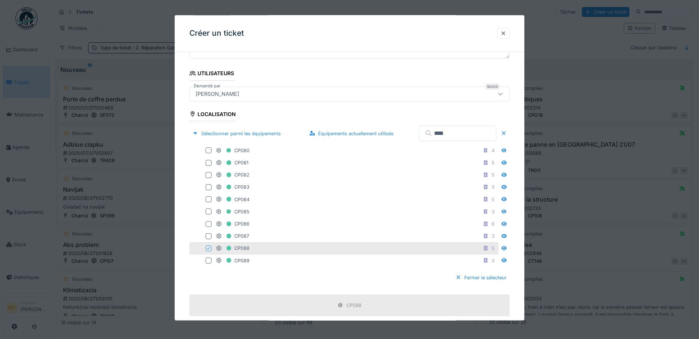
click at [338, 109] on fieldset "**********" at bounding box center [349, 252] width 320 height 659
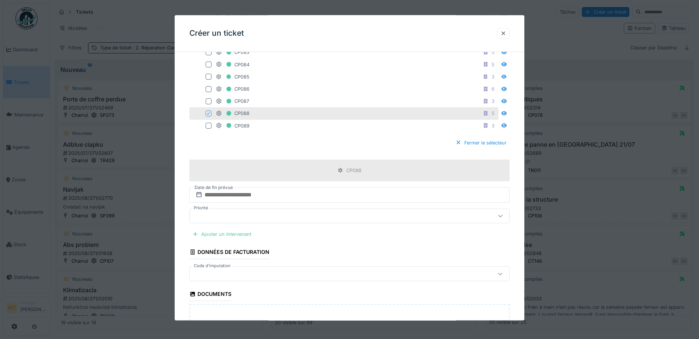
scroll to position [319, 0]
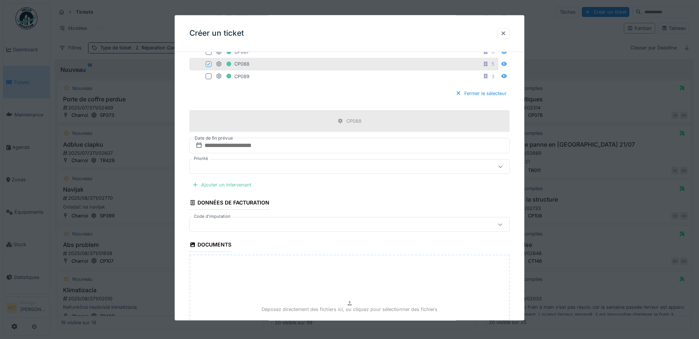
click at [260, 223] on div at bounding box center [331, 225] width 276 height 8
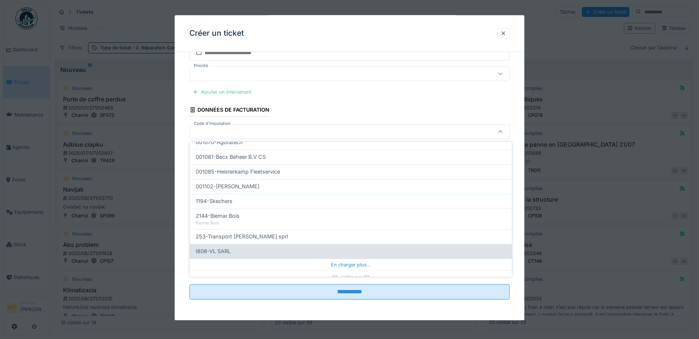
scroll to position [235, 0]
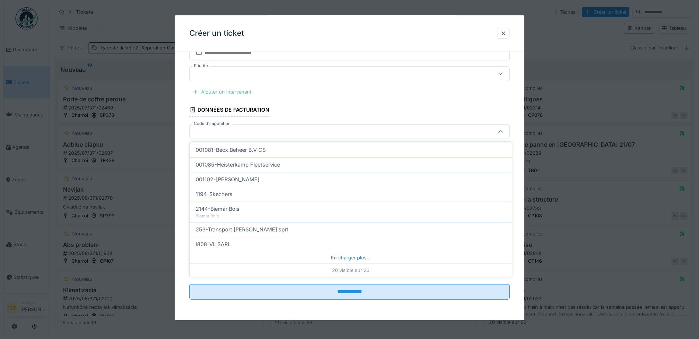
click at [267, 246] on div "I808-VL SARL" at bounding box center [351, 244] width 310 height 8
type input "***"
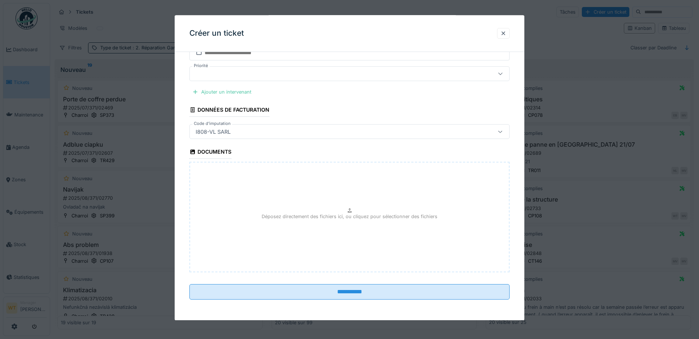
scroll to position [5, 0]
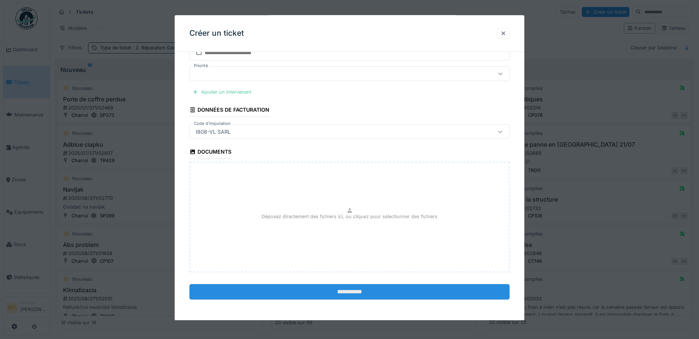
click at [290, 291] on input "**********" at bounding box center [349, 291] width 320 height 15
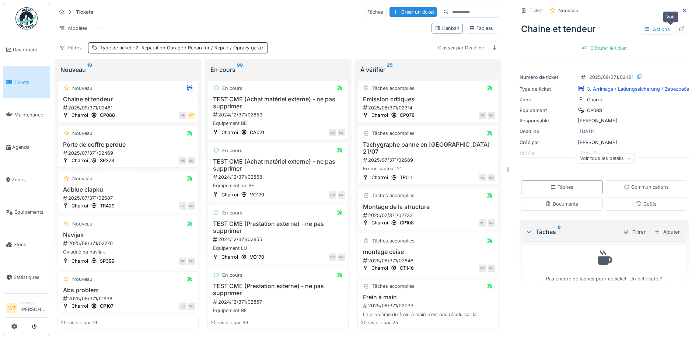
click at [678, 27] on icon at bounding box center [681, 29] width 6 height 5
click at [29, 208] on span "Équipements" at bounding box center [30, 211] width 32 height 7
click at [25, 209] on span "Équipements" at bounding box center [30, 211] width 32 height 7
click at [38, 209] on span "Équipements" at bounding box center [30, 211] width 32 height 7
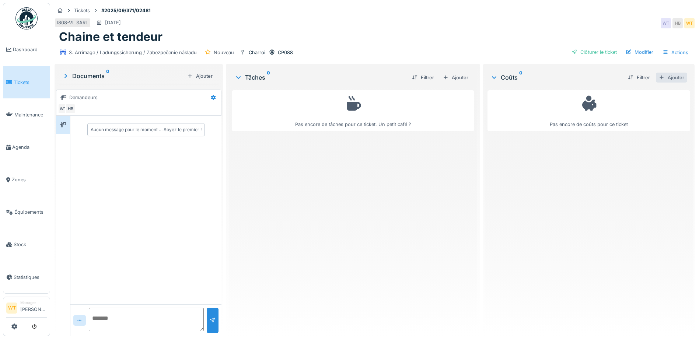
click at [657, 77] on div "Ajouter" at bounding box center [670, 78] width 31 height 10
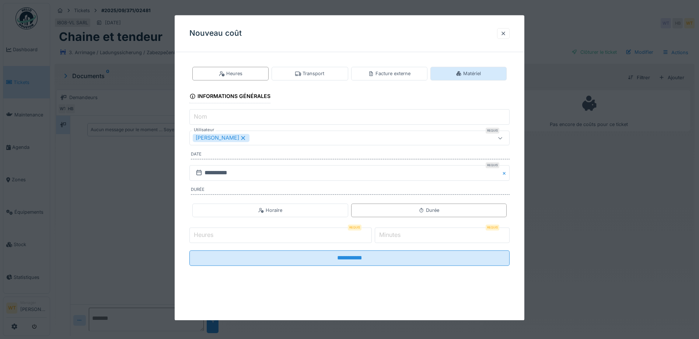
click at [477, 78] on div "Matériel" at bounding box center [468, 74] width 76 height 14
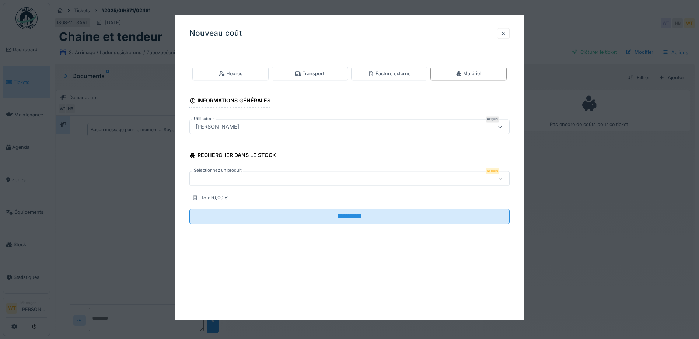
click at [261, 182] on div at bounding box center [331, 179] width 276 height 8
click at [506, 31] on div at bounding box center [503, 33] width 6 height 7
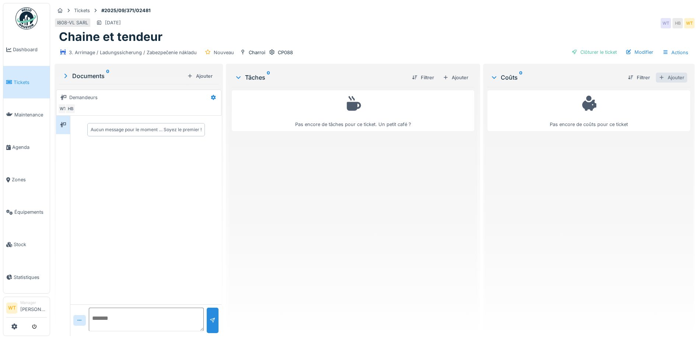
click at [663, 81] on div "Ajouter" at bounding box center [670, 78] width 31 height 10
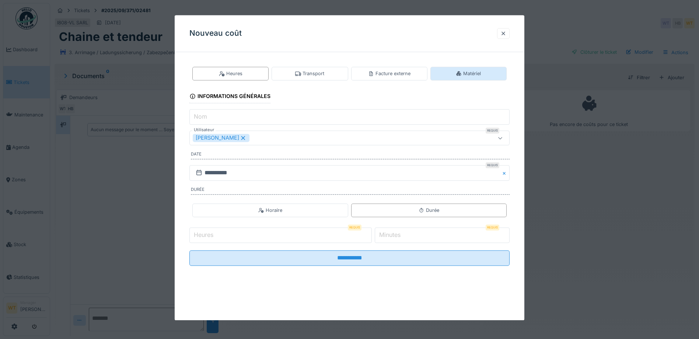
click at [474, 78] on div "Matériel" at bounding box center [468, 74] width 76 height 14
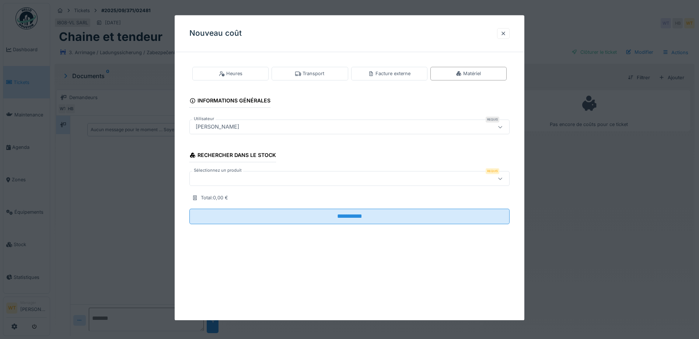
click at [285, 185] on div at bounding box center [349, 178] width 320 height 15
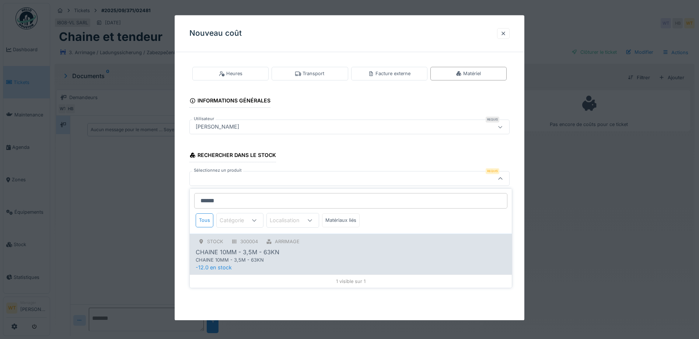
type input "******"
click at [246, 262] on div "CHAINE 10MM - 3,5M - 63KN" at bounding box center [336, 259] width 280 height 7
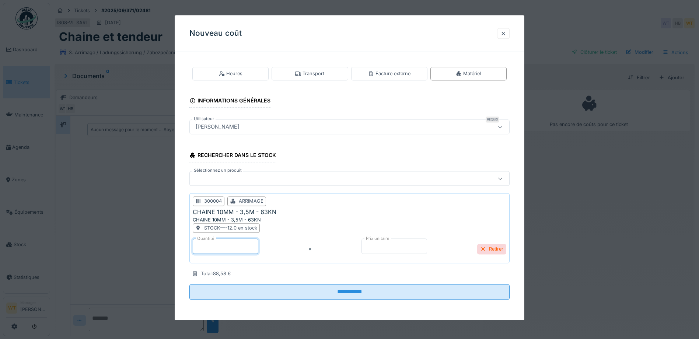
click at [235, 252] on input "*" at bounding box center [226, 245] width 66 height 15
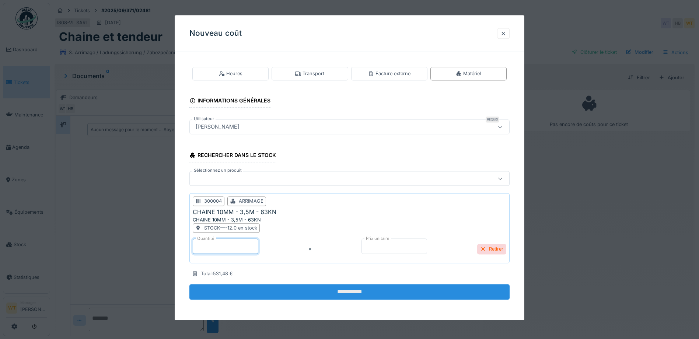
type input "*"
click at [278, 287] on input "**********" at bounding box center [349, 291] width 320 height 15
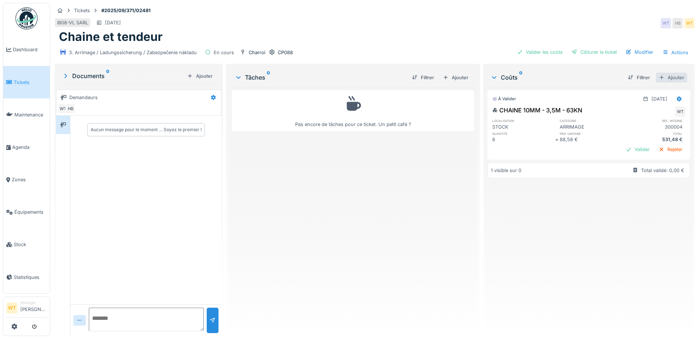
click at [660, 74] on div "Ajouter" at bounding box center [670, 78] width 31 height 10
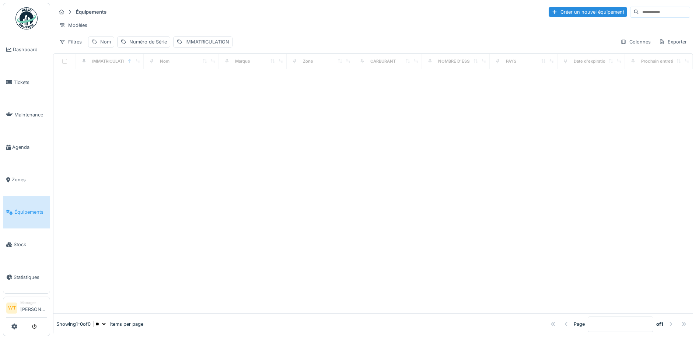
click at [109, 45] on div "Nom" at bounding box center [105, 41] width 11 height 7
click at [124, 81] on input "Nom" at bounding box center [127, 82] width 73 height 15
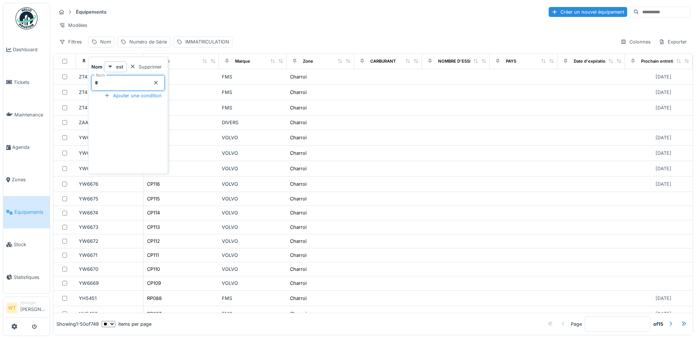
type input "**"
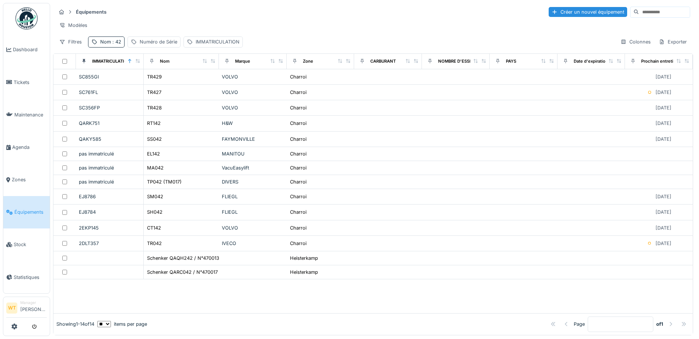
click at [162, 24] on div "Modèles" at bounding box center [373, 25] width 634 height 11
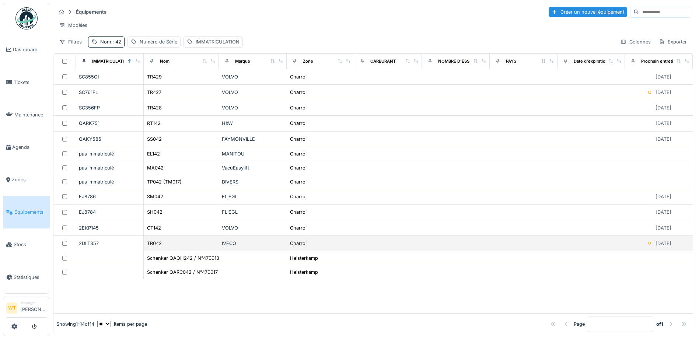
click at [175, 247] on div "TR042" at bounding box center [181, 243] width 69 height 8
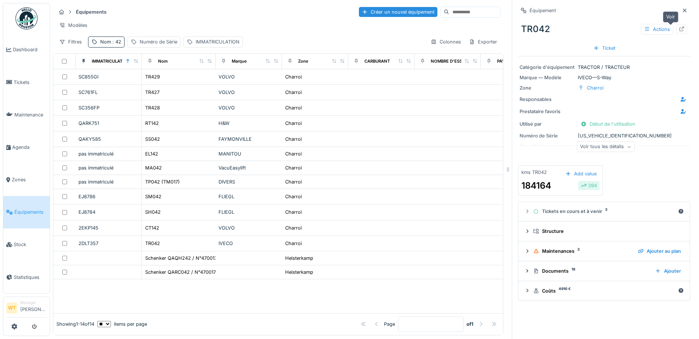
click at [678, 29] on icon at bounding box center [681, 29] width 6 height 5
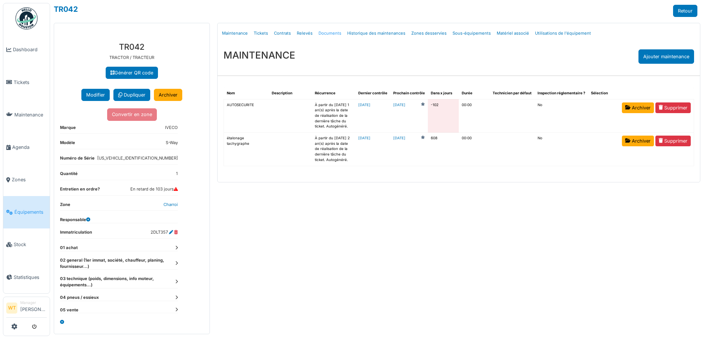
click at [324, 34] on link "Documents" at bounding box center [330, 33] width 29 height 17
select select "***"
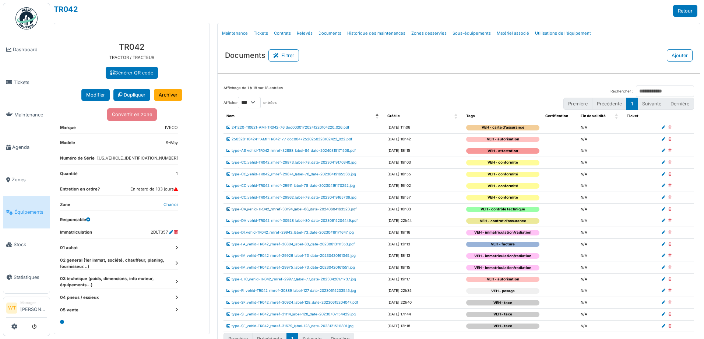
click at [305, 208] on link "type-CV_vehid-TR042_rmref-33194_label-68_date-20240604163523.pdf" at bounding box center [291, 209] width 130 height 4
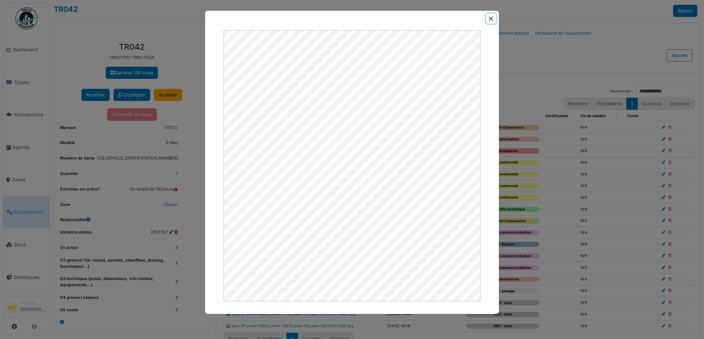
click at [492, 22] on button "Close" at bounding box center [491, 19] width 10 height 10
